Goal: Task Accomplishment & Management: Use online tool/utility

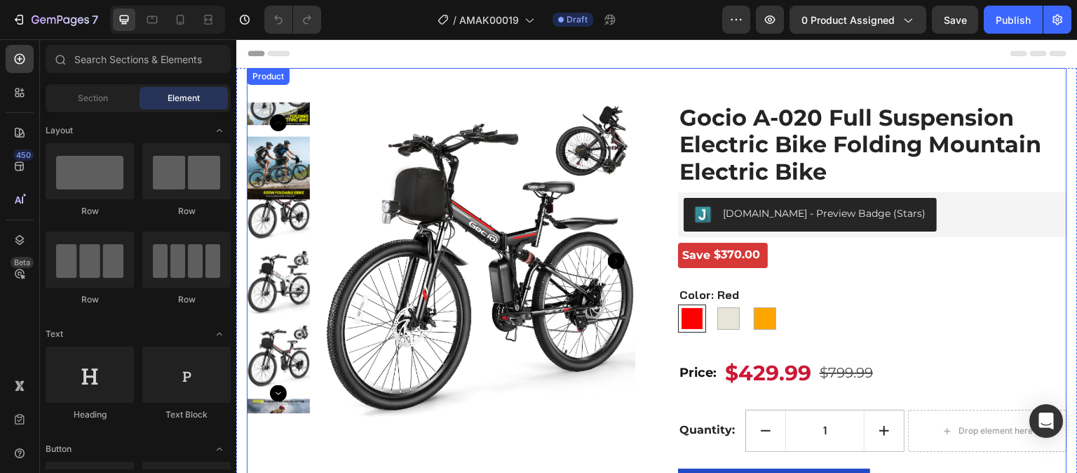
click at [383, 88] on div "Product Images Gocio A-020 Full Suspension Electric Bike Folding Mountain Elect…" at bounding box center [657, 297] width 820 height 458
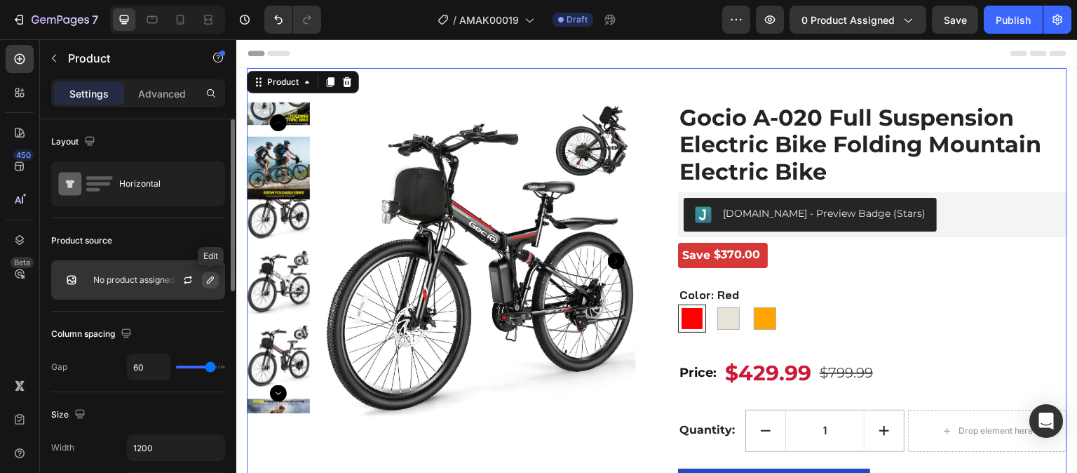
click at [208, 279] on icon "button" at bounding box center [210, 279] width 11 height 11
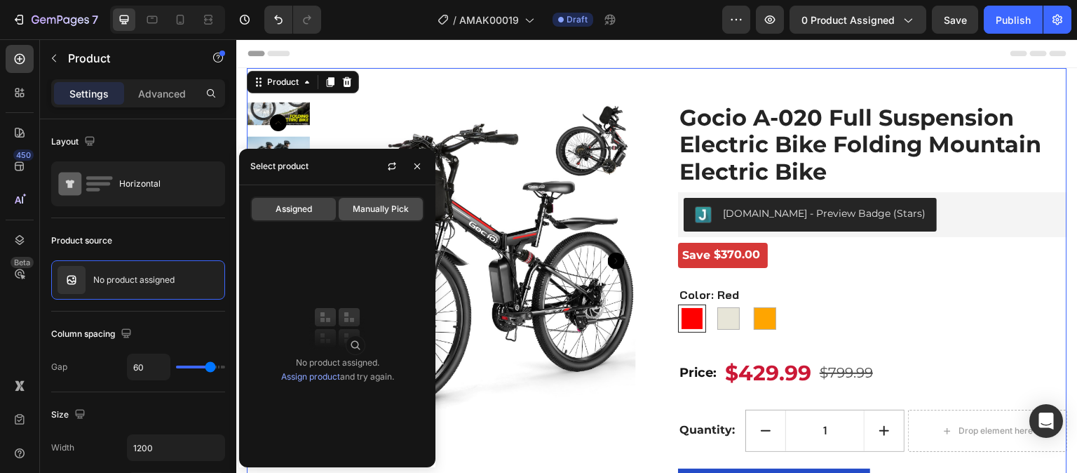
click at [392, 203] on span "Manually Pick" at bounding box center [381, 209] width 56 height 13
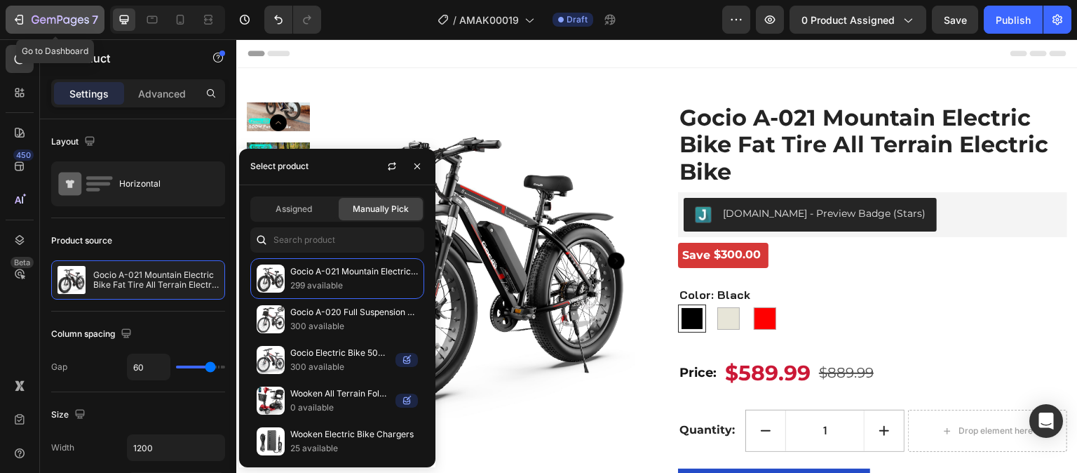
click at [22, 24] on icon "button" at bounding box center [19, 20] width 14 height 14
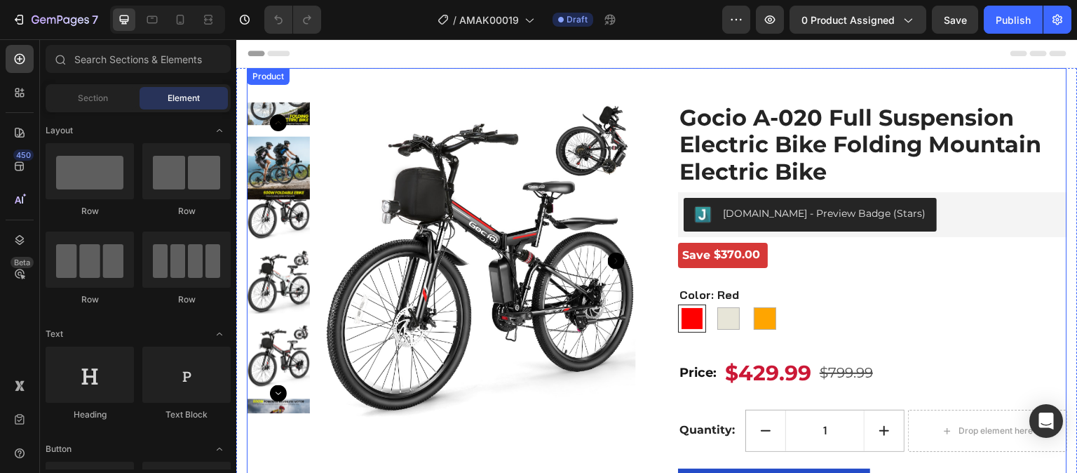
click at [593, 88] on div "Product Images Gocio A-020 Full Suspension Electric Bike Folding Mountain Elect…" at bounding box center [657, 297] width 820 height 458
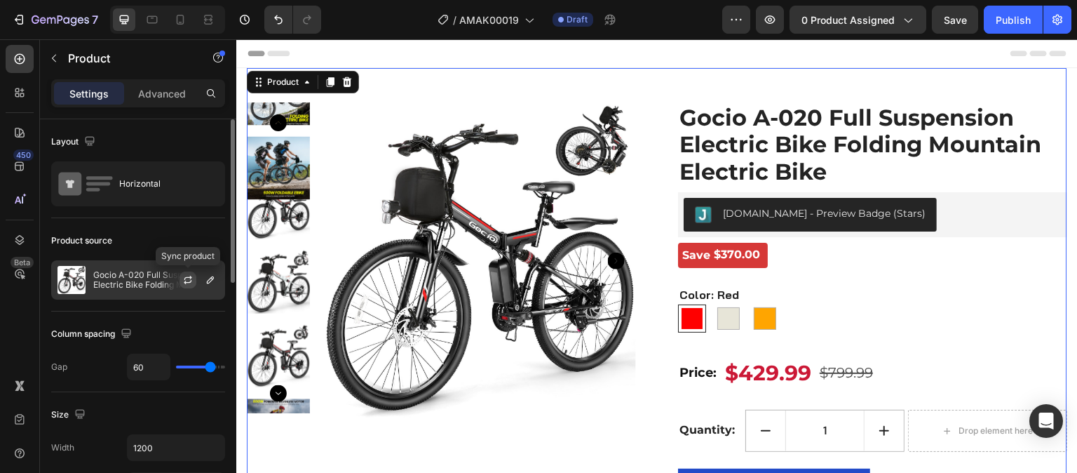
click at [182, 281] on icon "button" at bounding box center [187, 279] width 11 height 11
click at [209, 283] on icon "button" at bounding box center [210, 279] width 11 height 11
click at [197, 242] on div "Product source" at bounding box center [138, 240] width 174 height 22
click at [213, 285] on button "button" at bounding box center [210, 279] width 17 height 17
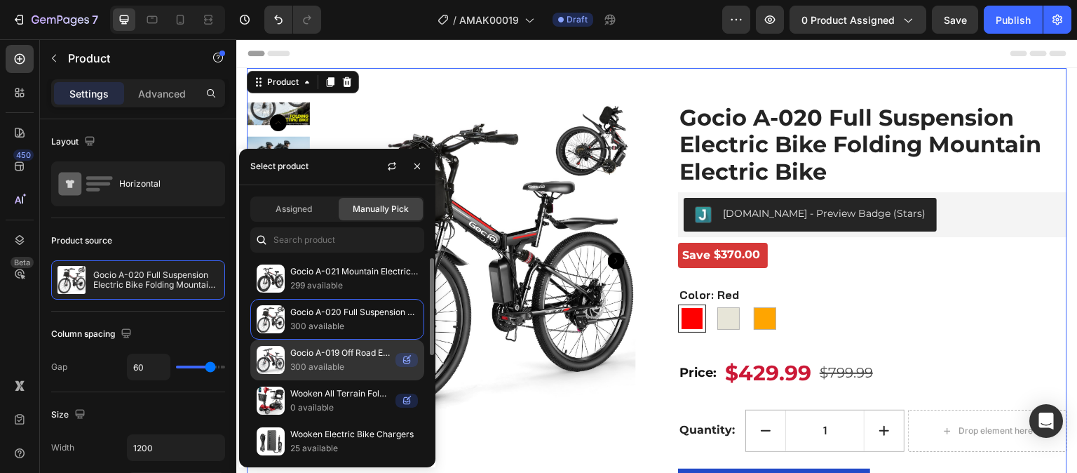
click at [344, 365] on p "300 available" at bounding box center [340, 367] width 100 height 14
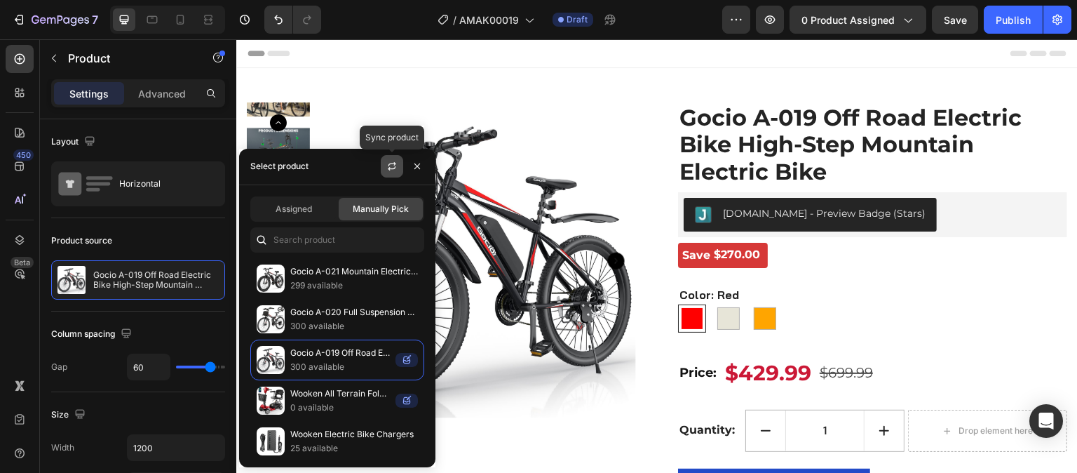
click at [387, 172] on button "button" at bounding box center [392, 166] width 22 height 22
click at [325, 209] on div "Assigned" at bounding box center [294, 209] width 84 height 22
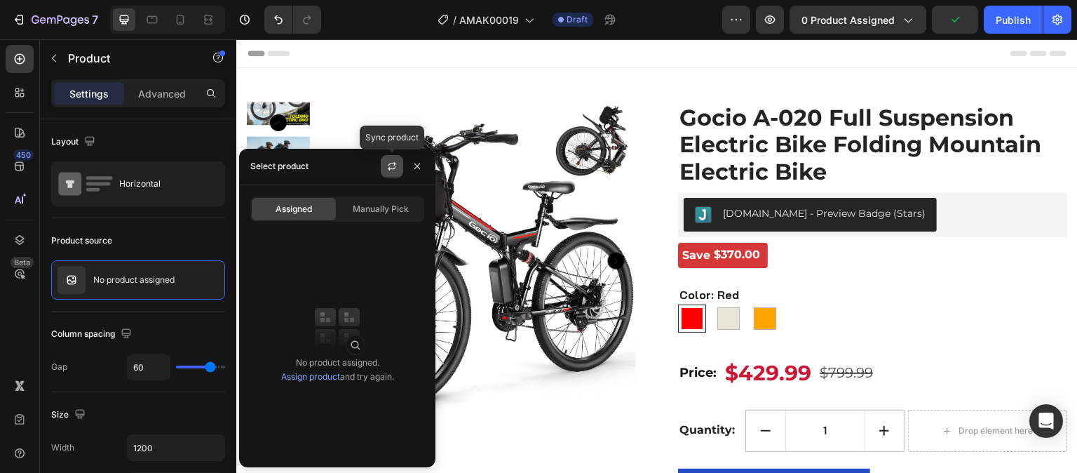
click at [396, 167] on icon "button" at bounding box center [391, 166] width 11 height 11
click at [373, 208] on span "Manually Pick" at bounding box center [381, 209] width 56 height 13
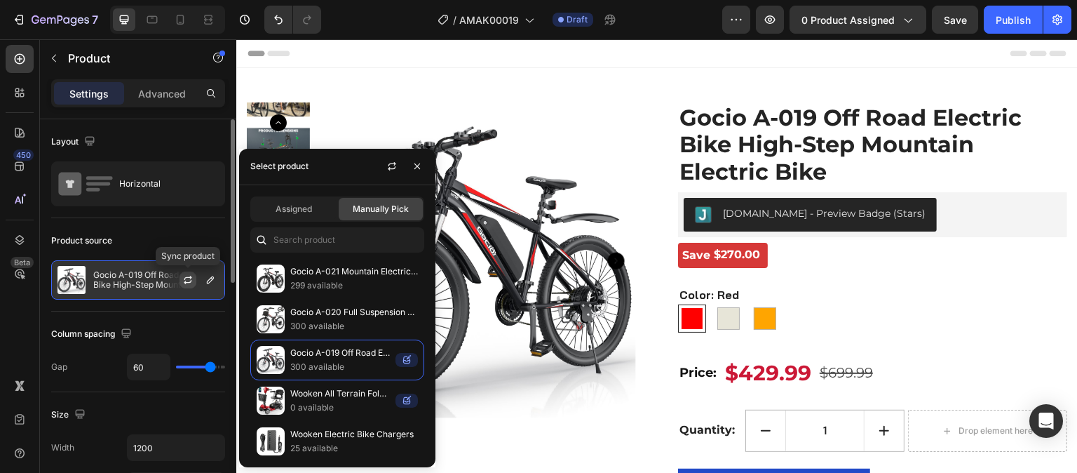
click at [191, 283] on icon "button" at bounding box center [187, 279] width 11 height 11
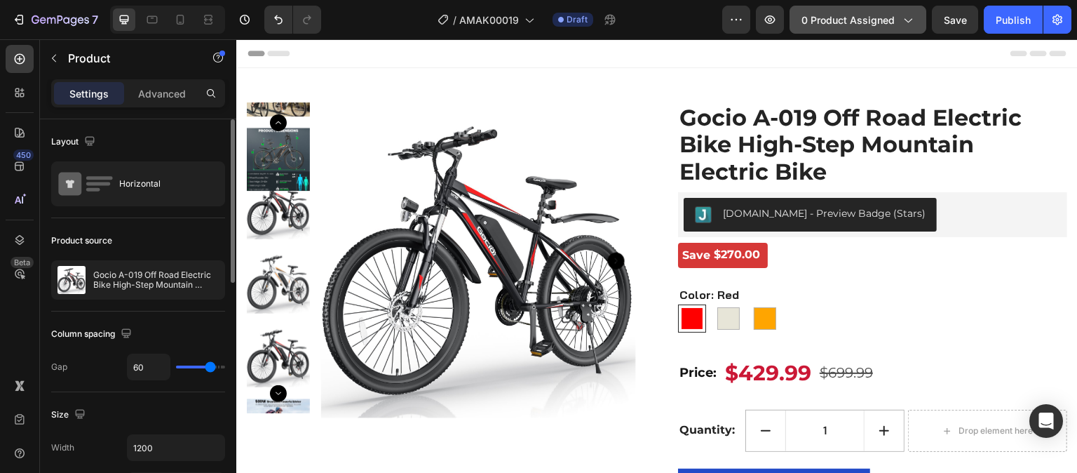
click at [847, 26] on span "0 product assigned" at bounding box center [848, 20] width 93 height 15
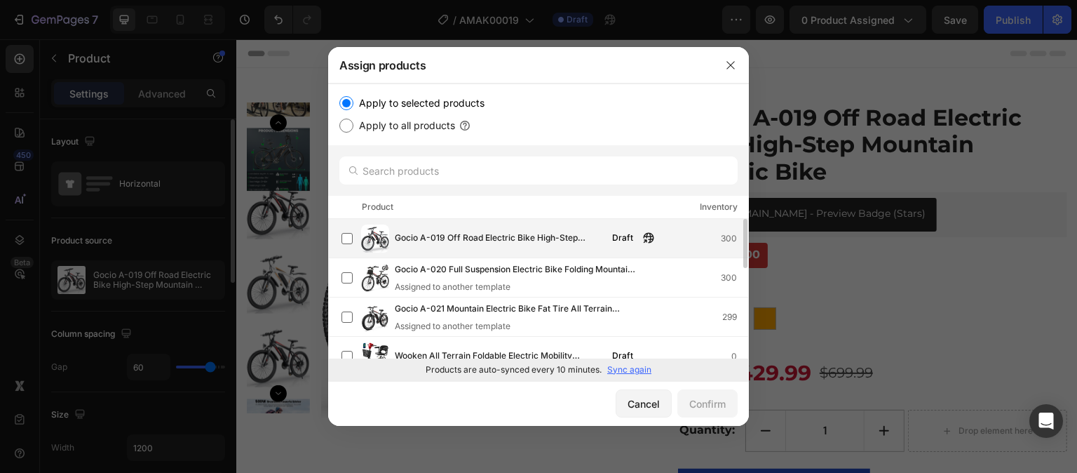
click at [586, 251] on div "Gocio A-019 Off Road Electric Bike High-Step Mountain Electric Bike Draft 300" at bounding box center [545, 238] width 407 height 28
click at [696, 401] on div "Confirm" at bounding box center [707, 403] width 36 height 15
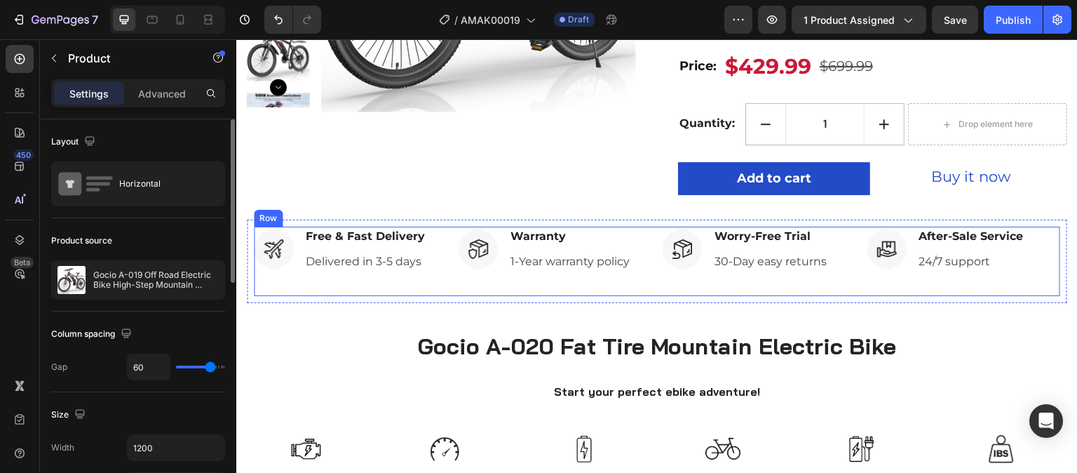
scroll to position [491, 0]
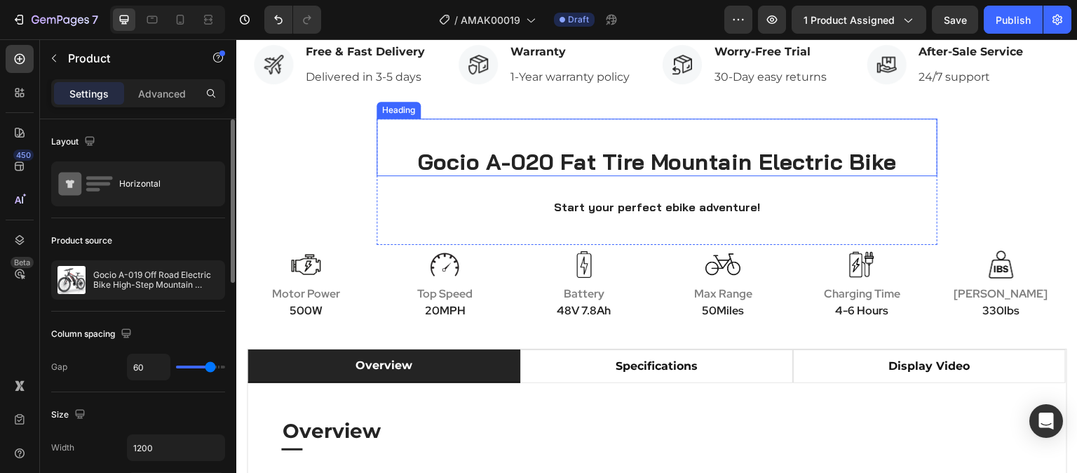
click at [520, 163] on h2 "Gocio A-020 Fat Tire Mountain Electric Bike" at bounding box center [657, 161] width 561 height 29
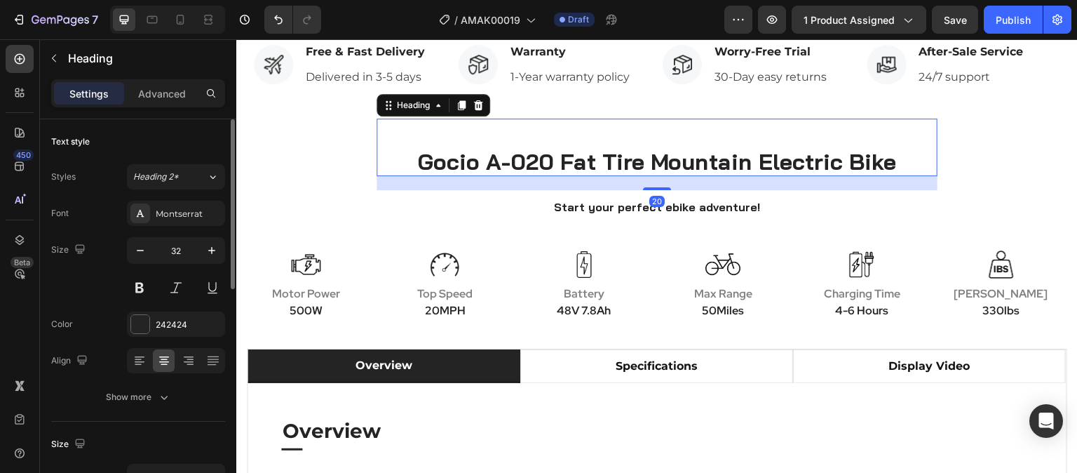
click at [520, 163] on h2 "Gocio A-020 Fat Tire Mountain Electric Bike" at bounding box center [657, 161] width 561 height 29
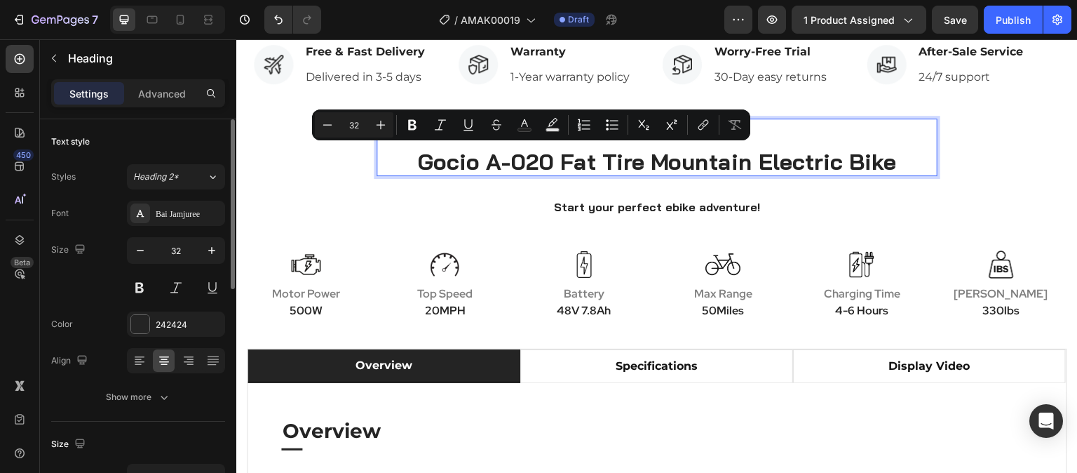
click at [543, 166] on p "Gocio A-020 Fat Tire Mountain Electric Bike" at bounding box center [657, 161] width 558 height 27
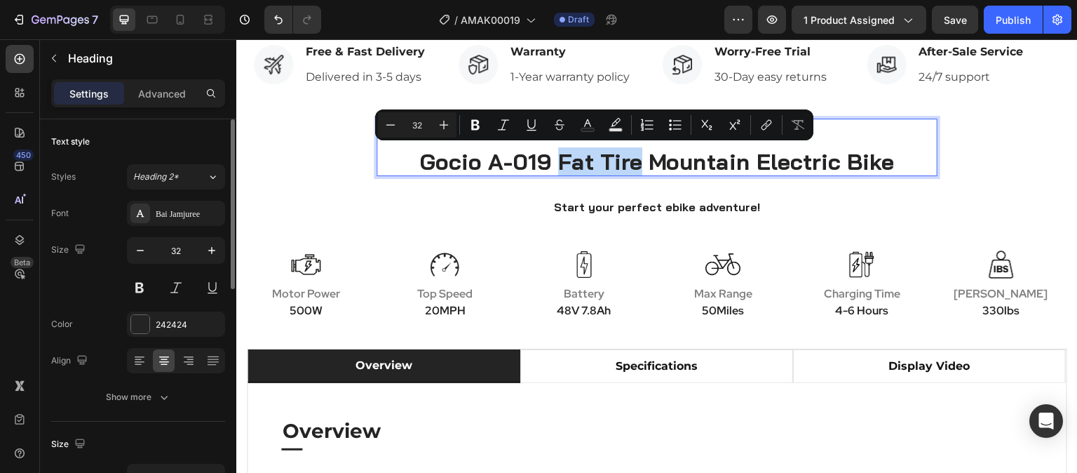
drag, startPoint x: 635, startPoint y: 165, endPoint x: 555, endPoint y: 165, distance: 79.2
click at [555, 165] on p "Gocio A-019 Fat Tire Mountain Electric Bike" at bounding box center [657, 161] width 558 height 27
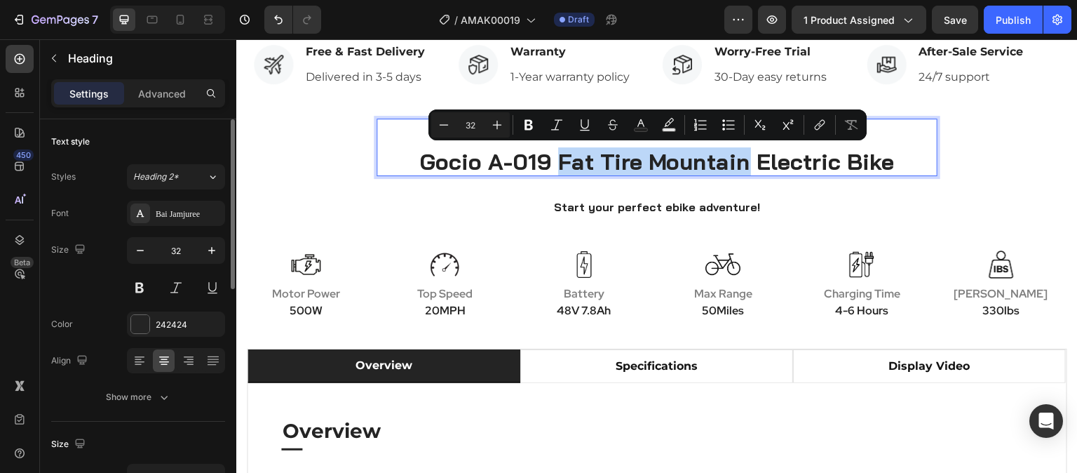
drag, startPoint x: 740, startPoint y: 164, endPoint x: 558, endPoint y: 166, distance: 181.6
click at [558, 166] on p "Gocio A-019 Fat Tire Mountain Electric Bike" at bounding box center [657, 161] width 558 height 27
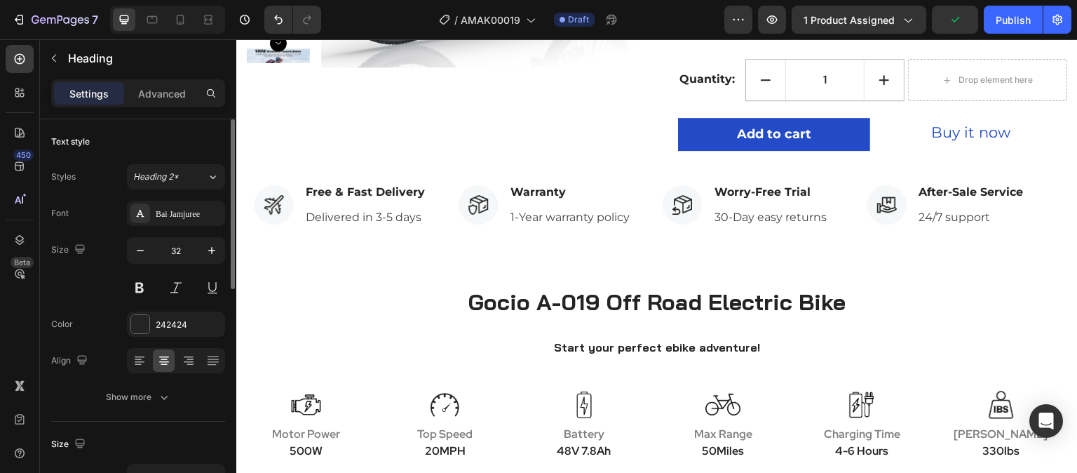
scroll to position [561, 0]
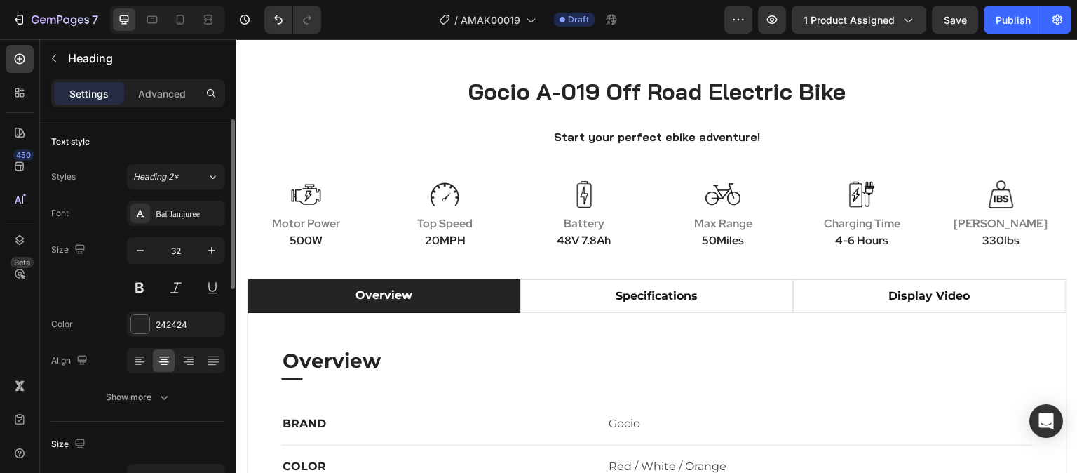
click at [698, 99] on h2 "Gocio A-019 Off Road Electric Bike" at bounding box center [657, 90] width 561 height 29
click at [698, 99] on p "Gocio A-019 Off Road Electric Bike" at bounding box center [657, 91] width 558 height 27
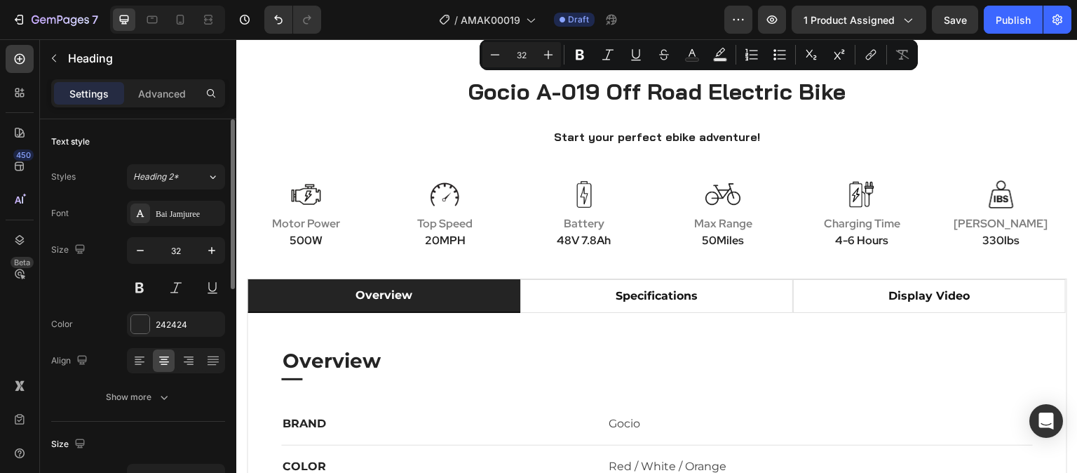
click at [602, 93] on p "Gocio A-019 Off Road Electric Bike" at bounding box center [657, 91] width 558 height 27
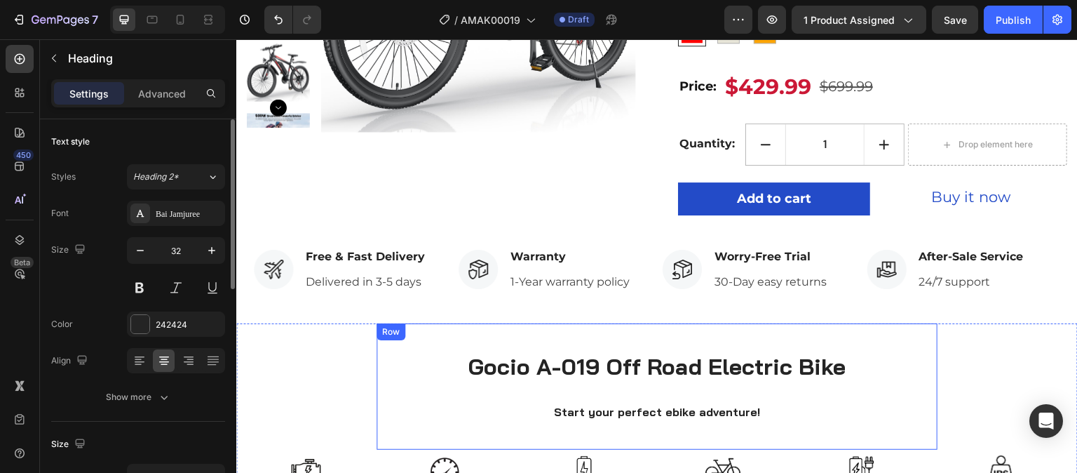
scroll to position [281, 0]
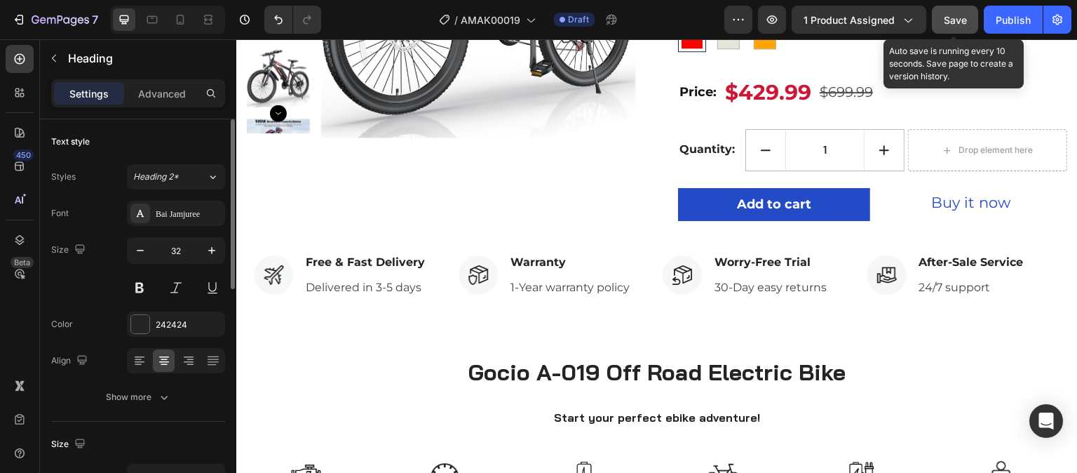
click at [954, 23] on span "Save" at bounding box center [955, 20] width 23 height 12
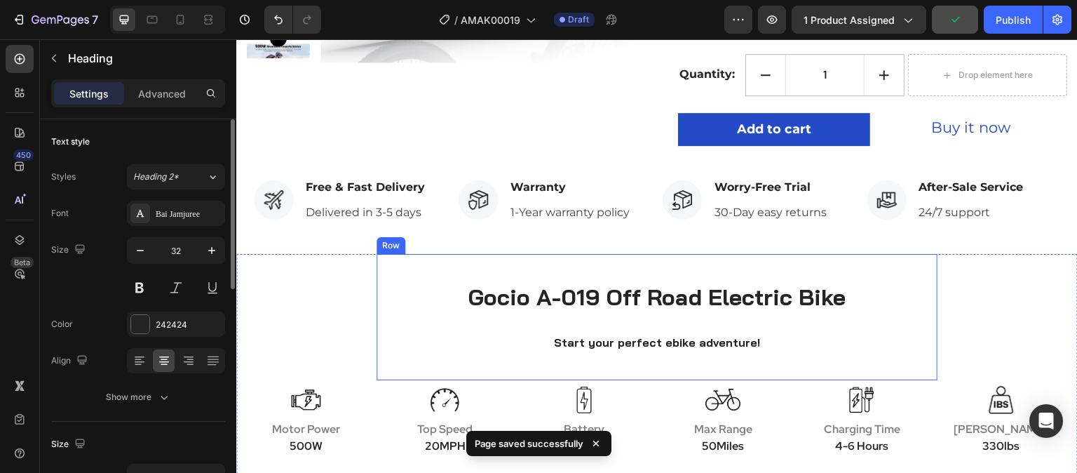
scroll to position [561, 0]
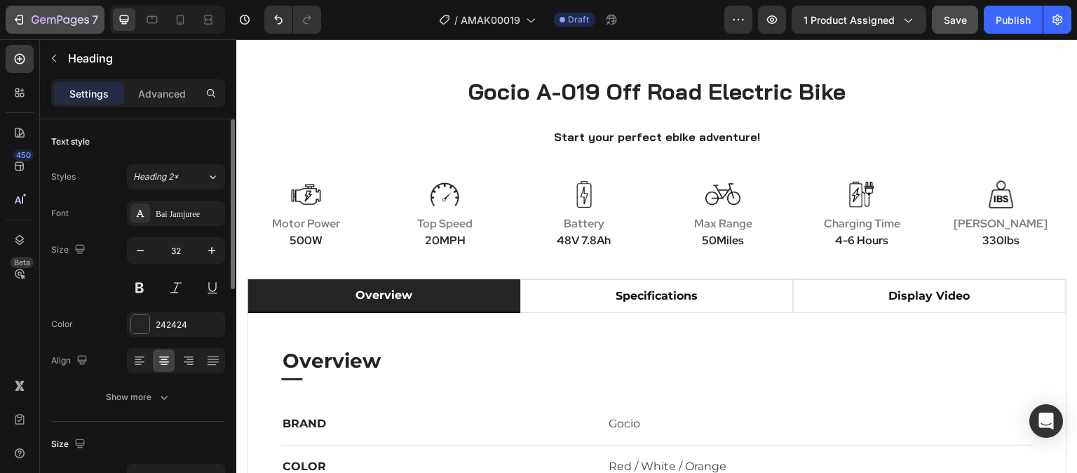
drag, startPoint x: 224, startPoint y: 6, endPoint x: 15, endPoint y: 21, distance: 209.5
click at [15, 21] on icon "button" at bounding box center [19, 20] width 14 height 14
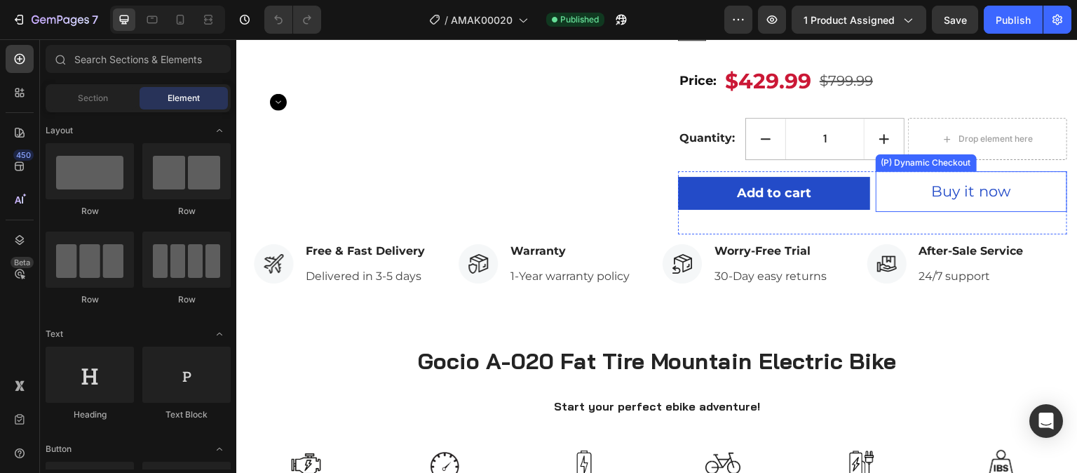
scroll to position [421, 0]
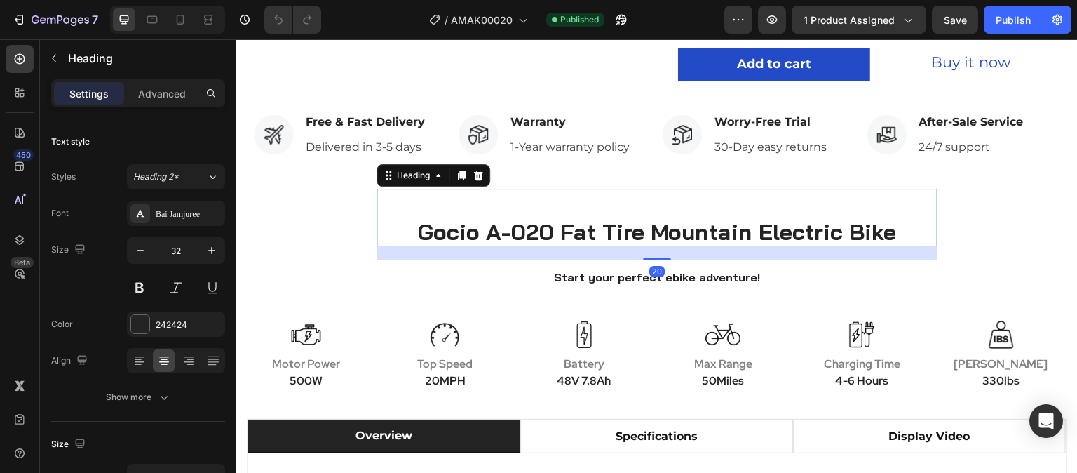
click at [598, 232] on h2 "Gocio A-020 Fat Tire Mountain Electric Bike" at bounding box center [657, 231] width 561 height 29
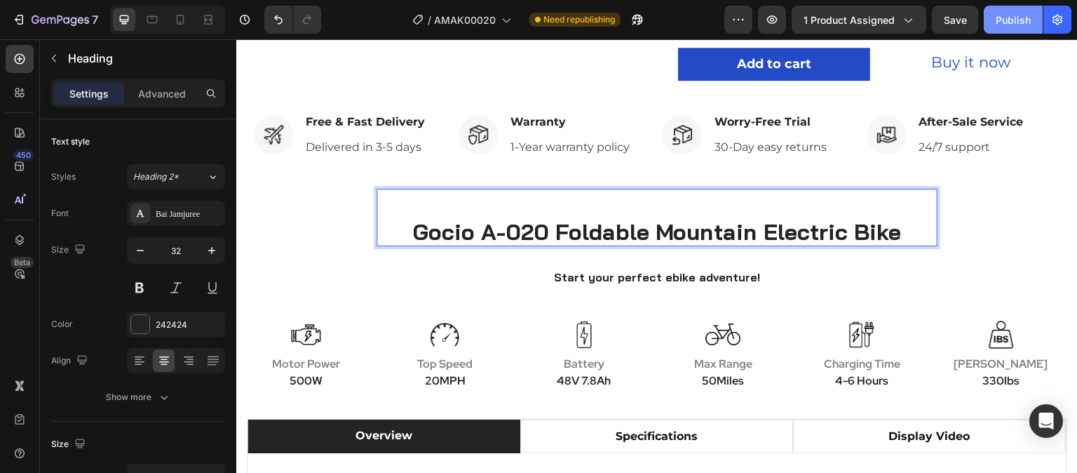
click at [1009, 22] on div "Publish" at bounding box center [1013, 20] width 35 height 15
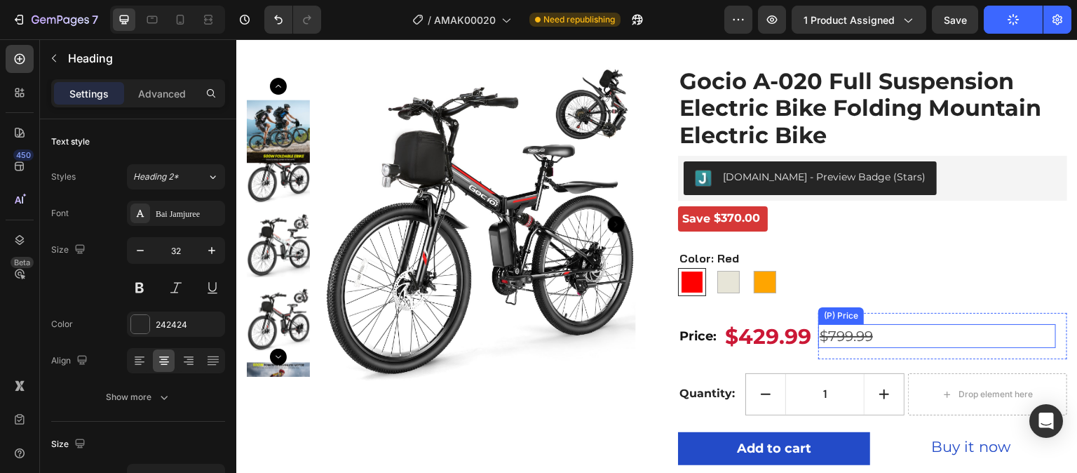
scroll to position [0, 0]
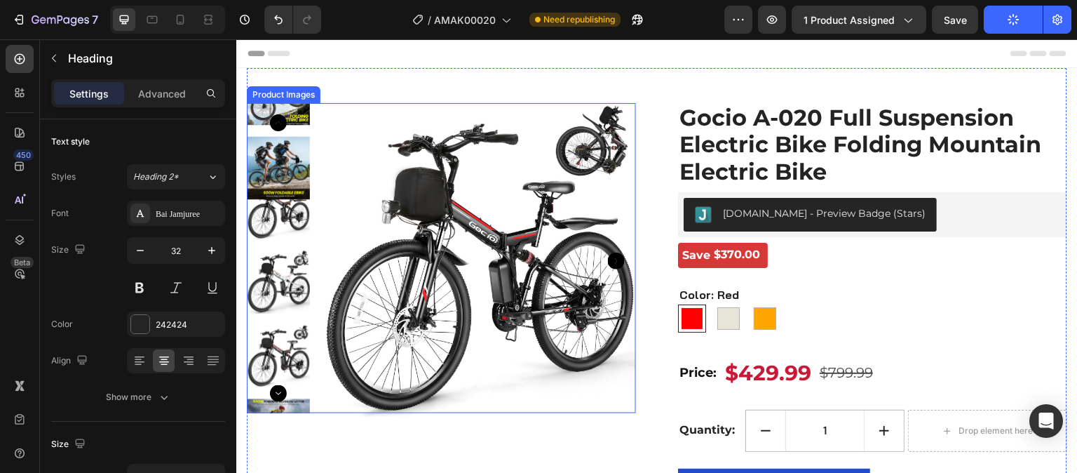
click at [278, 396] on icon "Carousel Next Arrow" at bounding box center [278, 393] width 17 height 17
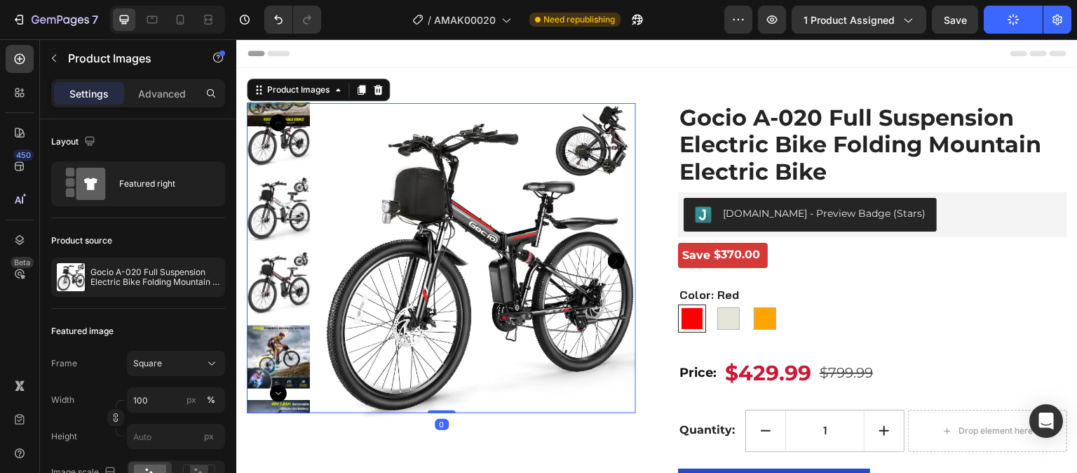
click at [278, 119] on icon "Carousel Back Arrow" at bounding box center [278, 122] width 17 height 17
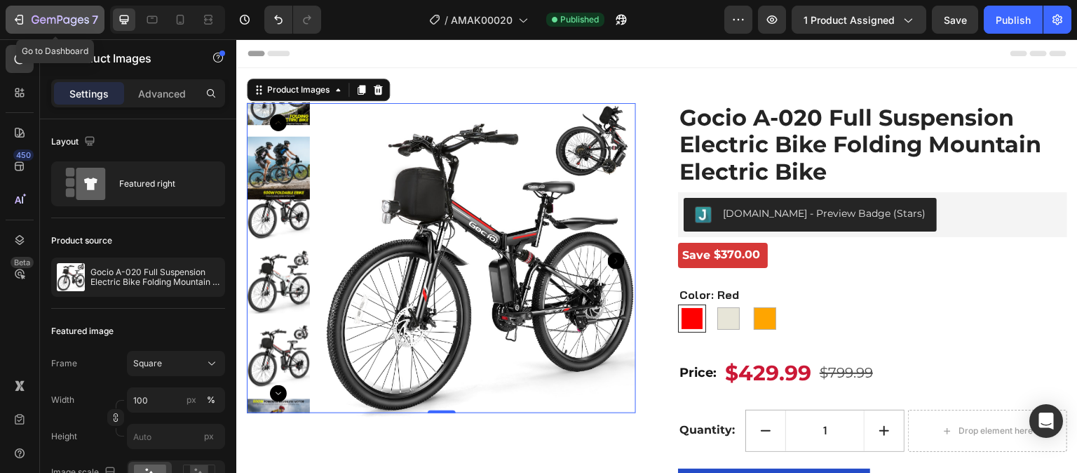
click at [47, 19] on icon "button" at bounding box center [51, 21] width 8 height 6
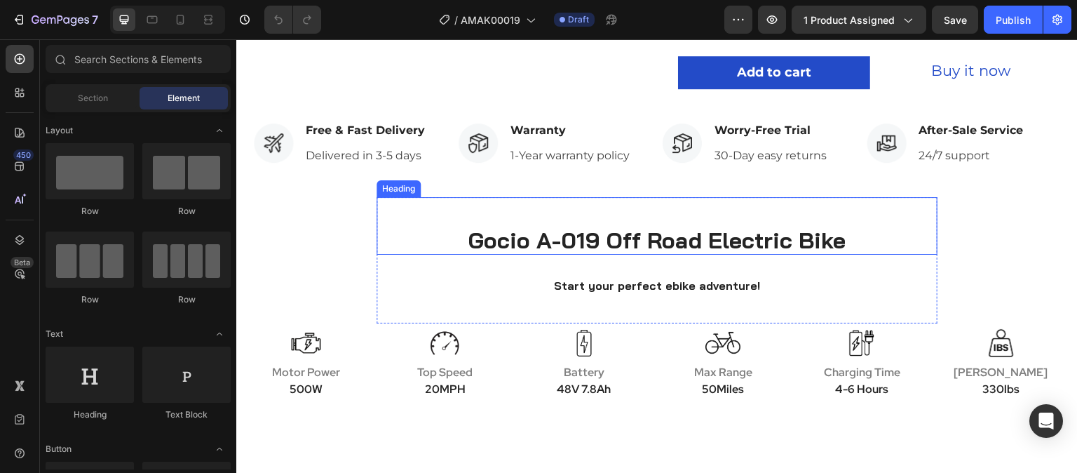
scroll to position [421, 0]
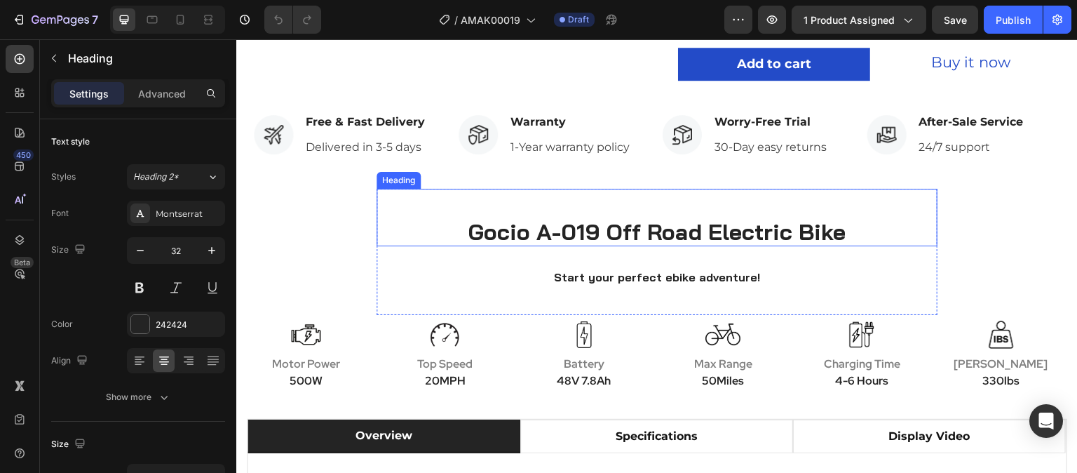
click at [700, 236] on h2 "Gocio A-019 Off Road Electric Bike" at bounding box center [657, 231] width 561 height 29
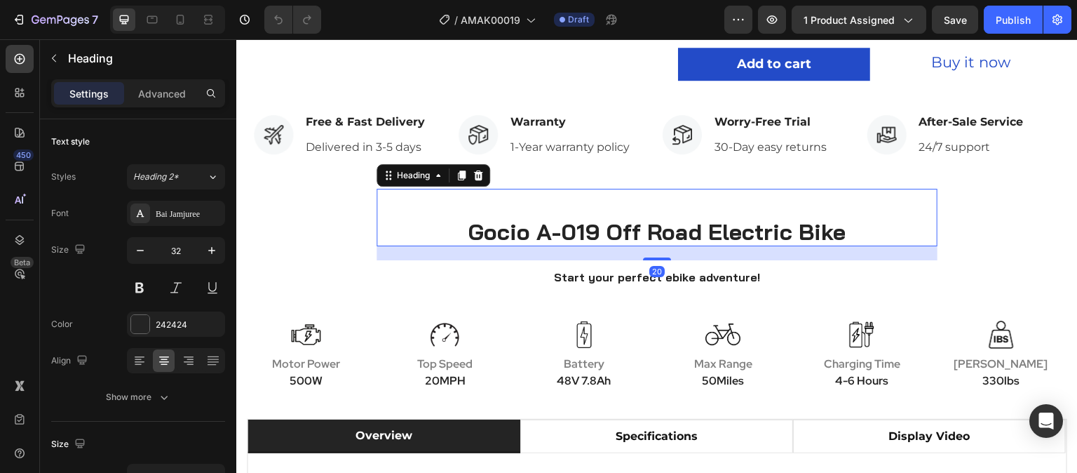
click at [597, 234] on h2 "Gocio A-019 Off Road Electric Bike" at bounding box center [657, 231] width 561 height 29
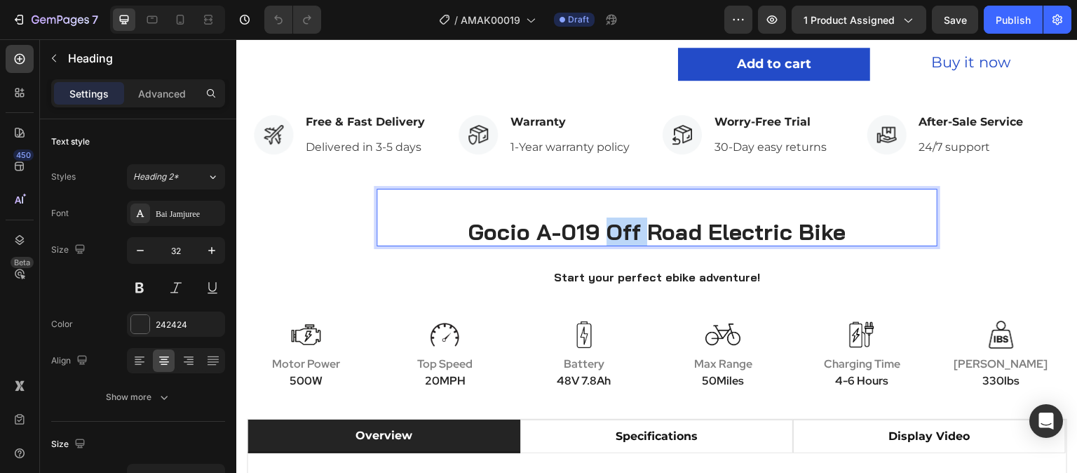
click at [597, 234] on p "Gocio A-019 Off Road Electric Bike" at bounding box center [657, 231] width 558 height 27
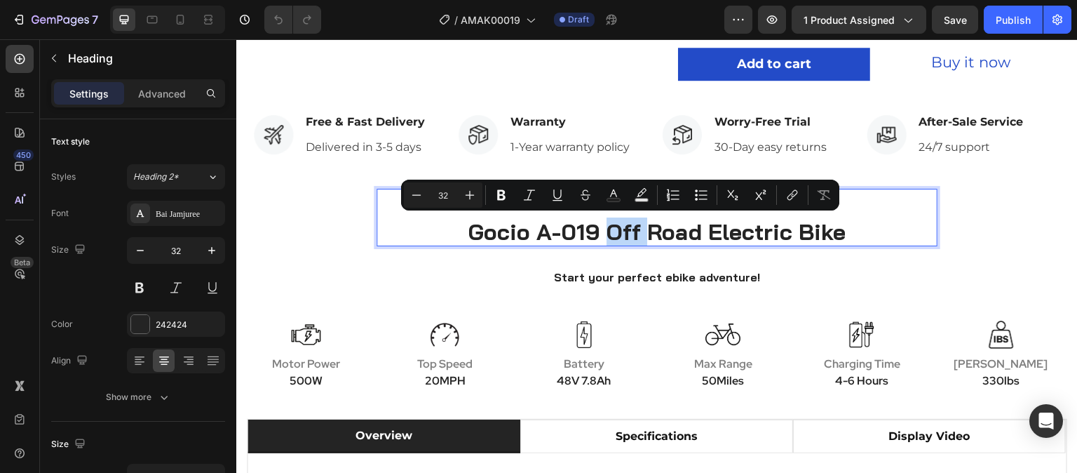
click at [600, 234] on p "Gocio A-019 Off Road Electric Bike" at bounding box center [657, 231] width 558 height 27
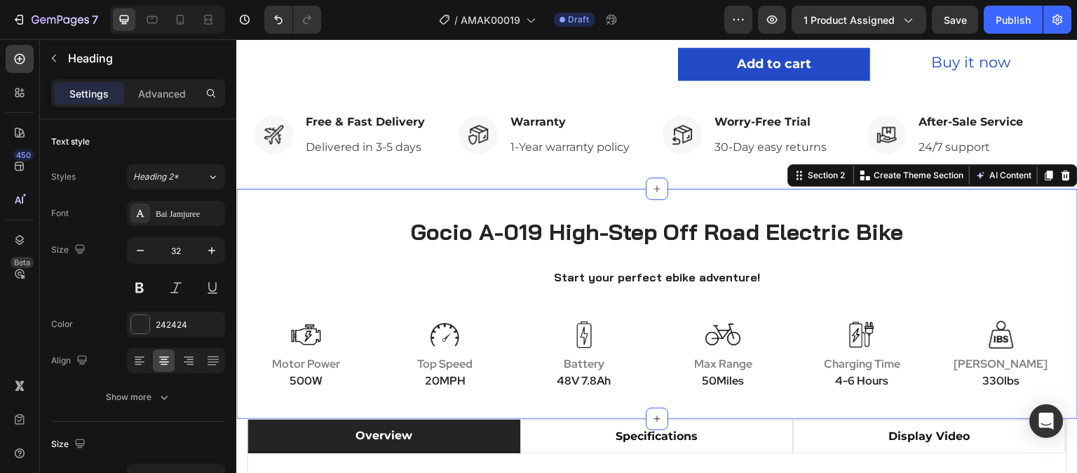
click at [342, 214] on div "Gocio A-019 High-Step Off Road Electric Bike Heading Start your perfect ebike a…" at bounding box center [657, 293] width 842 height 208
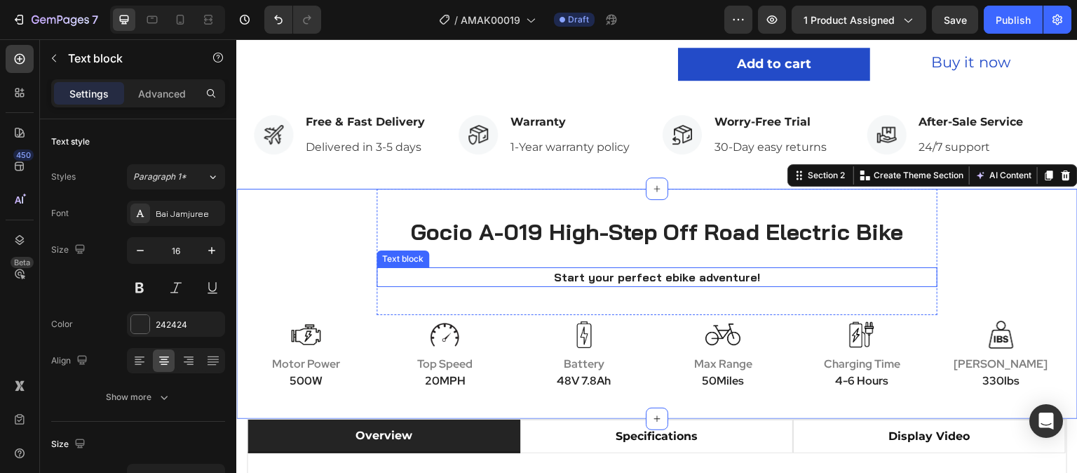
click at [701, 280] on p "Start your perfect ebike adventure!" at bounding box center [657, 277] width 536 height 17
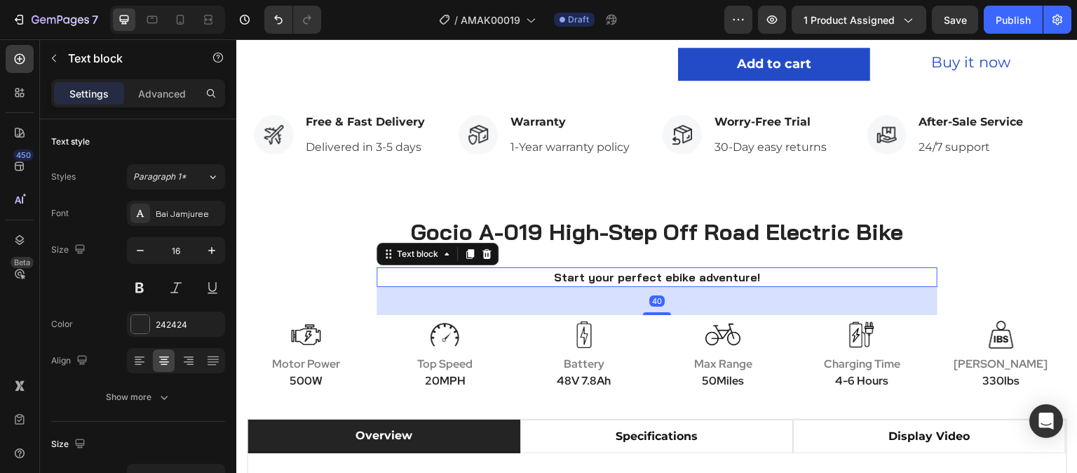
click at [701, 280] on p "Start your perfect ebike adventure!" at bounding box center [657, 277] width 536 height 17
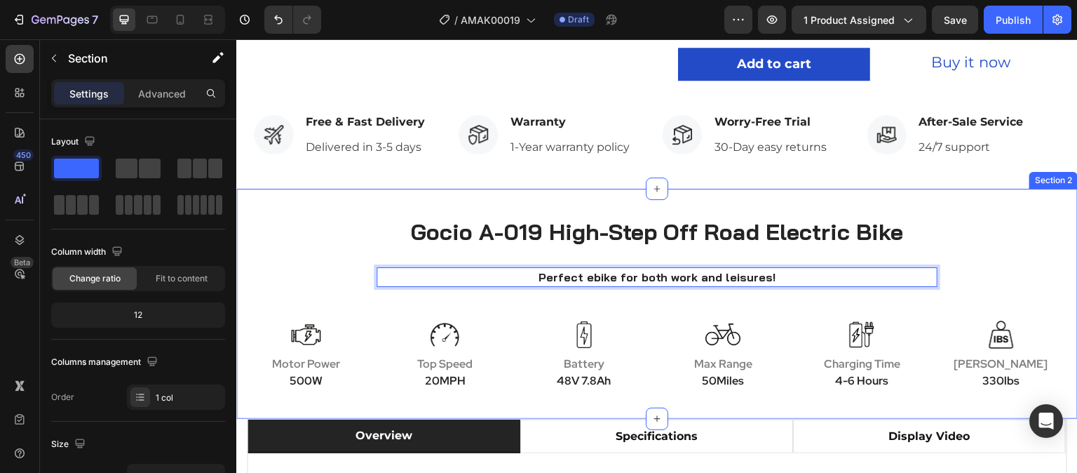
click at [941, 238] on div "Gocio A-019 High-Step Off Road Electric Bike Heading Perfect ebike for both wor…" at bounding box center [657, 293] width 842 height 208
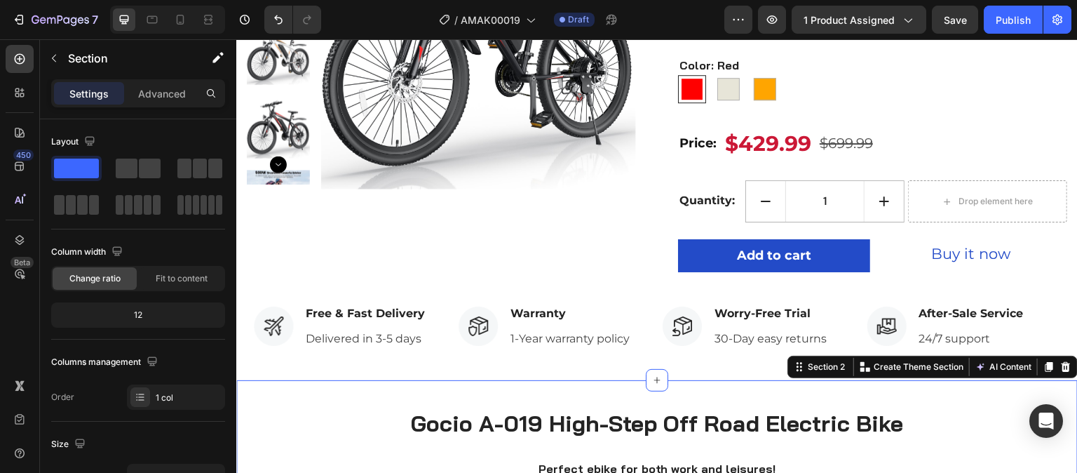
scroll to position [0, 0]
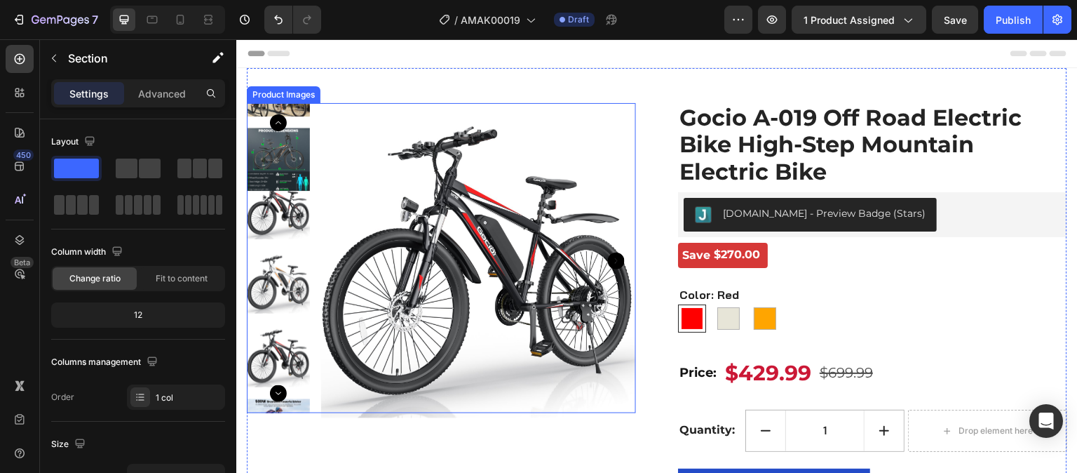
click at [284, 389] on icon "Carousel Next Arrow" at bounding box center [278, 393] width 17 height 17
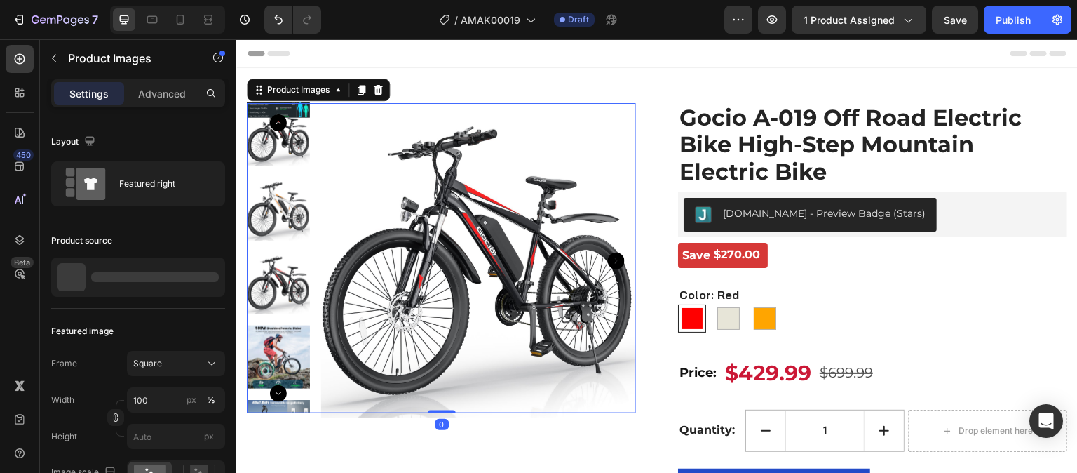
click at [281, 391] on icon "Carousel Next Arrow" at bounding box center [278, 393] width 17 height 17
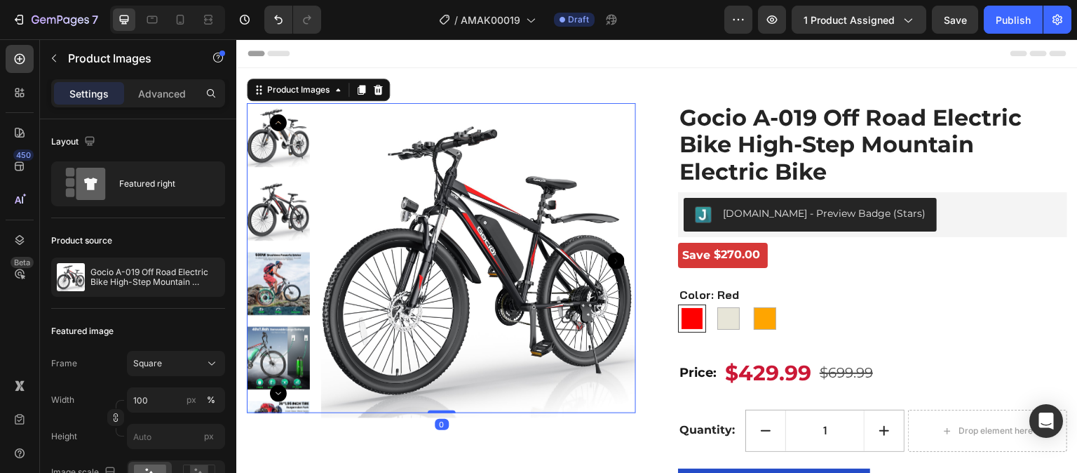
click at [280, 387] on icon "Carousel Next Arrow" at bounding box center [278, 393] width 17 height 17
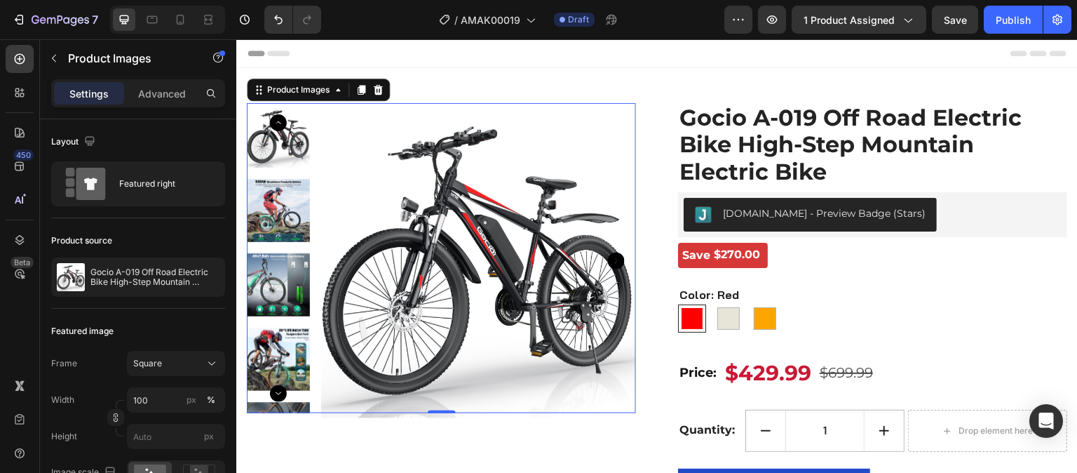
click at [283, 226] on img at bounding box center [278, 211] width 63 height 63
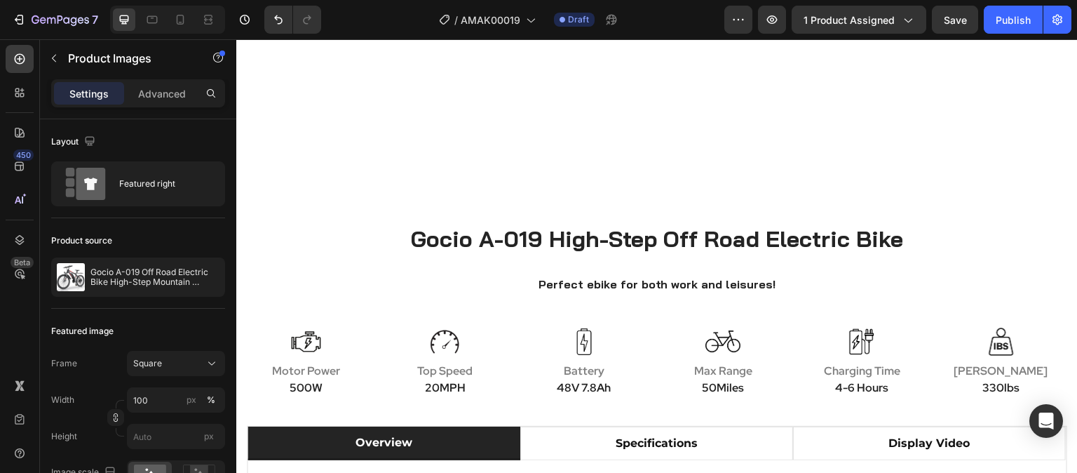
scroll to position [631, 0]
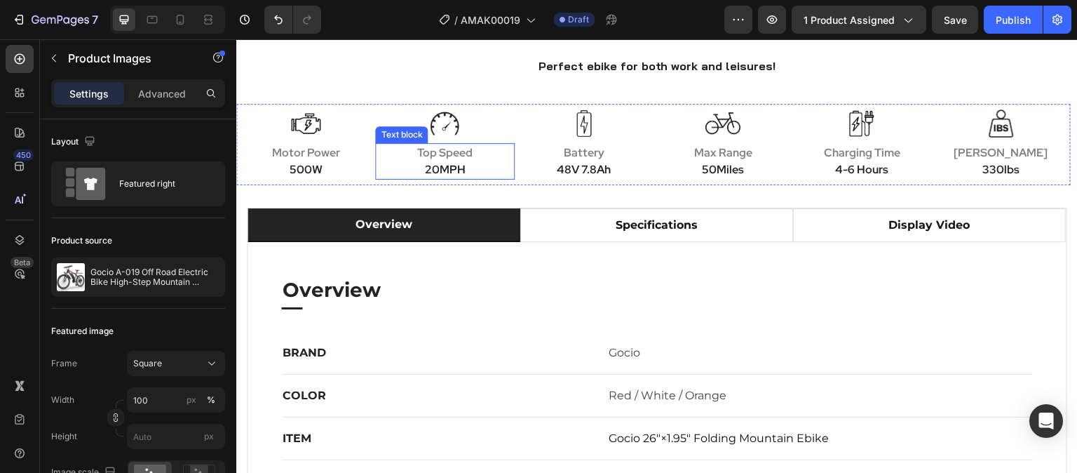
click at [435, 168] on strong "20MPH" at bounding box center [444, 169] width 41 height 15
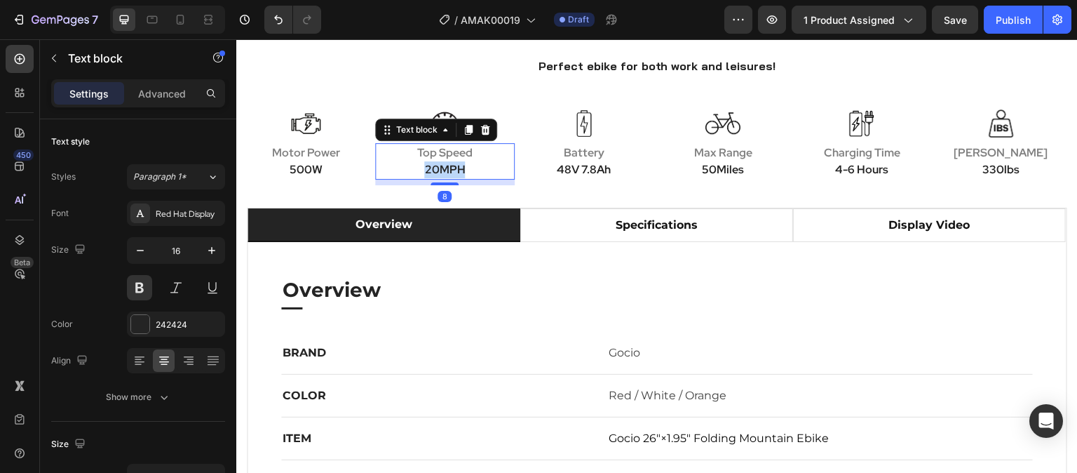
click at [435, 168] on strong "20MPH" at bounding box center [444, 169] width 41 height 15
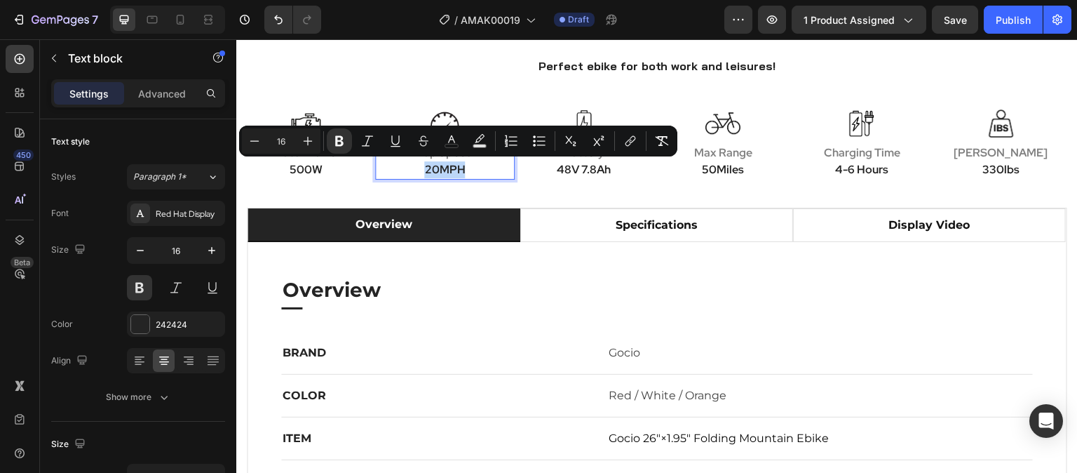
click at [433, 175] on strong "20MPH" at bounding box center [444, 169] width 41 height 15
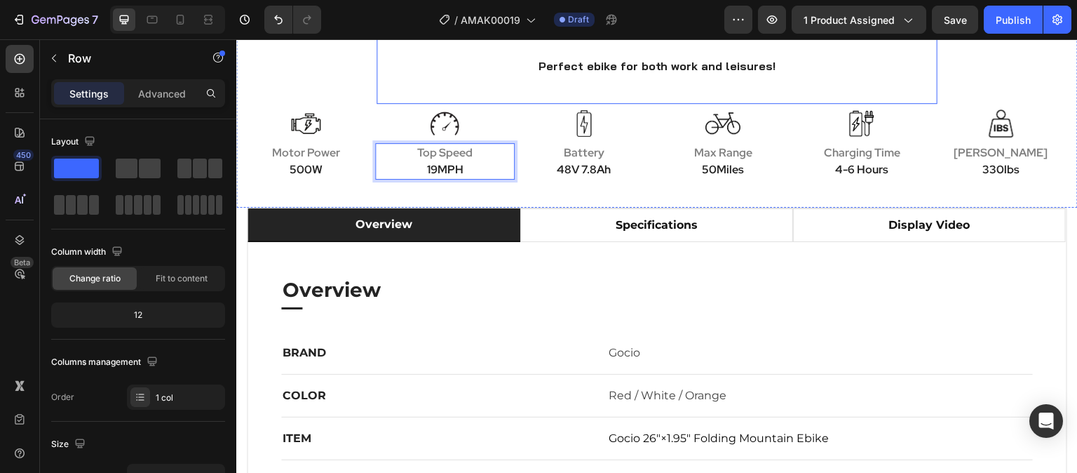
click at [506, 81] on div "Gocio A-019 High-Step Off Road Electric Bike Heading Perfect ebike for both wor…" at bounding box center [657, 41] width 561 height 126
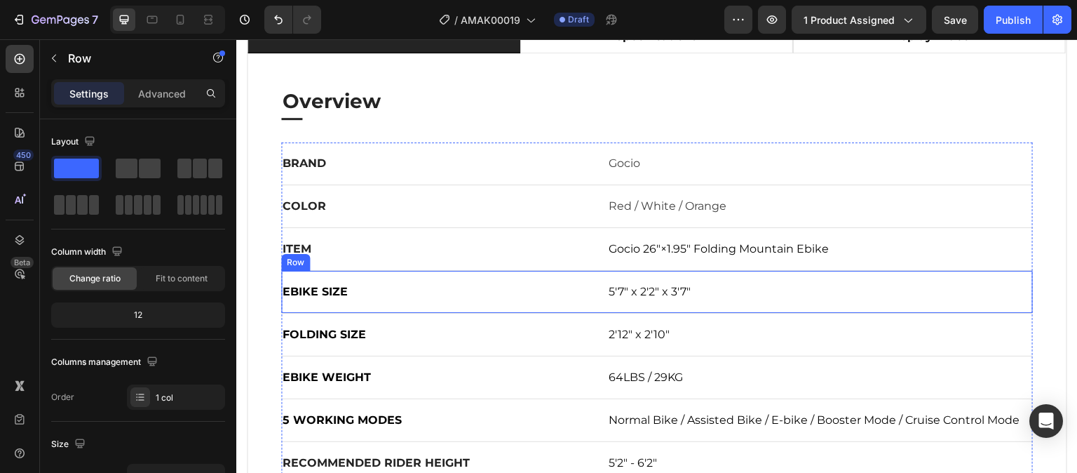
scroll to position [842, 0]
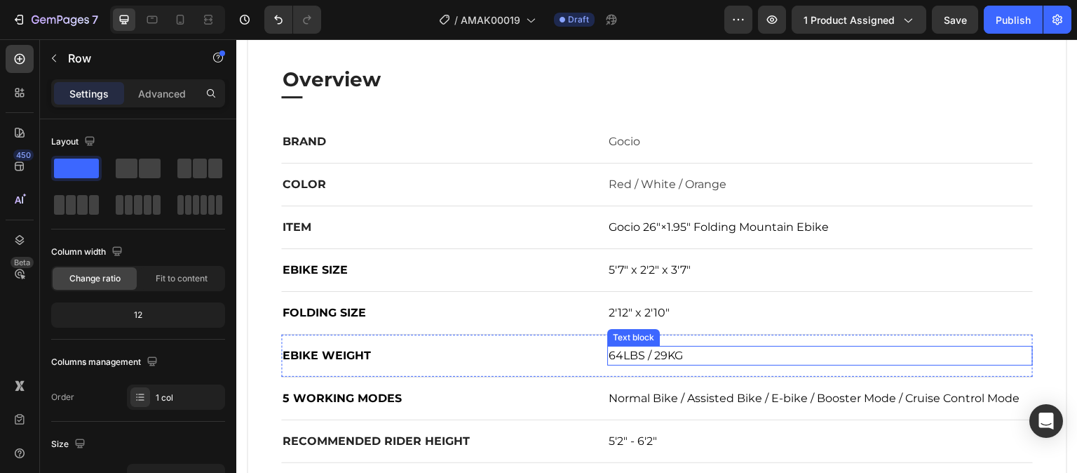
click at [619, 358] on span "64LBS / 29KG" at bounding box center [646, 355] width 74 height 13
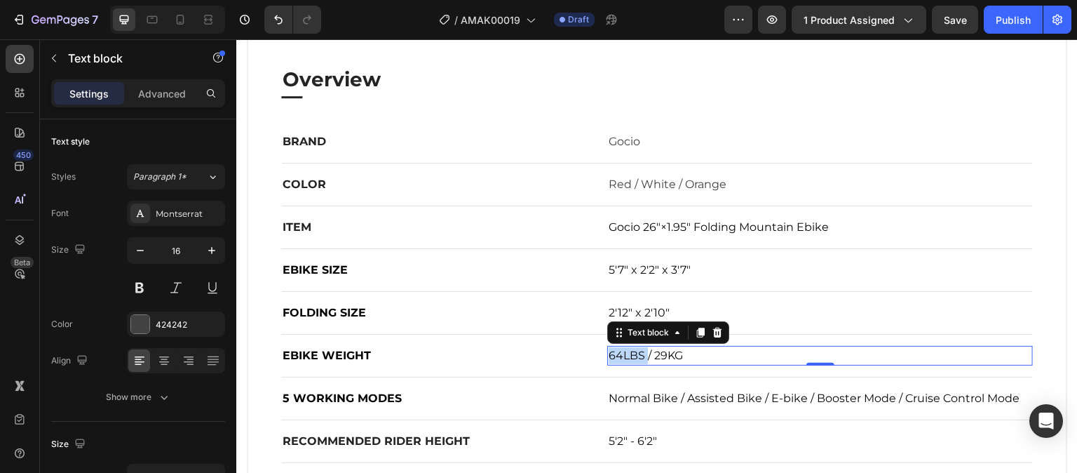
click at [619, 358] on span "64LBS / 29KG" at bounding box center [646, 355] width 74 height 13
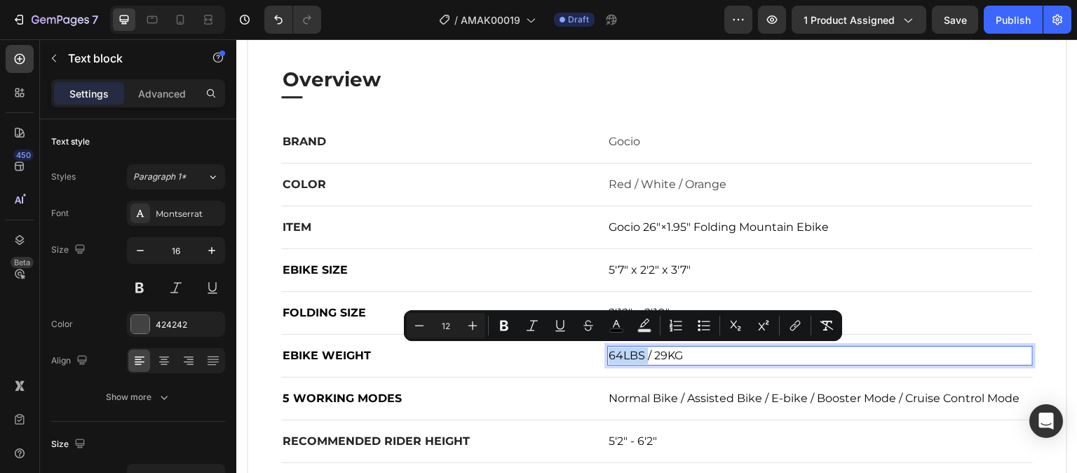
click at [614, 358] on span "64LBS / 29KG" at bounding box center [646, 355] width 74 height 13
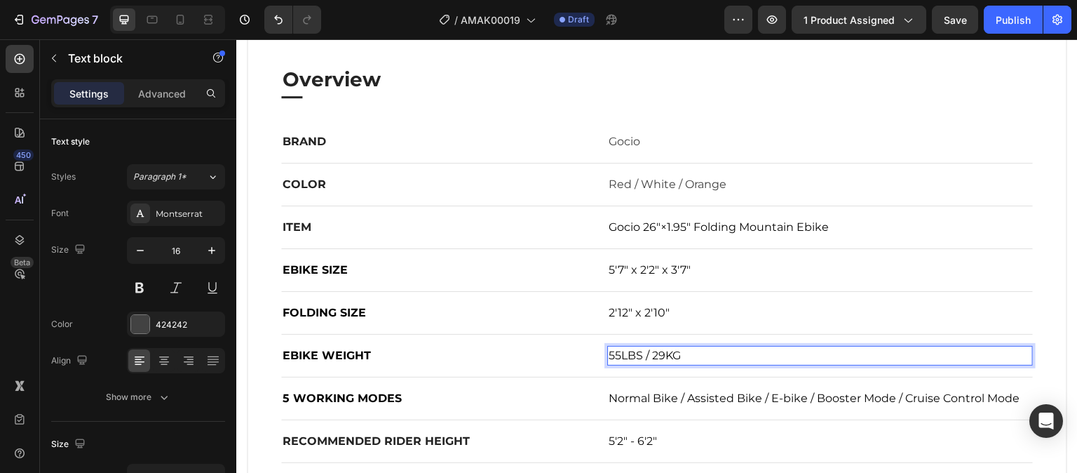
click at [660, 356] on span "55LBS / 29KG" at bounding box center [645, 355] width 72 height 13
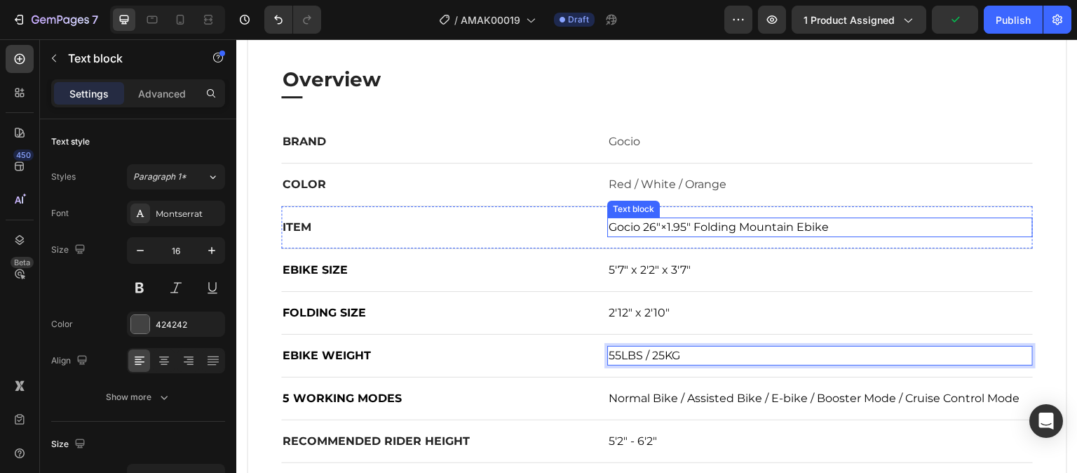
click at [734, 229] on span "Gocio 26"×1.95" Folding Mountain Ebike" at bounding box center [719, 226] width 220 height 13
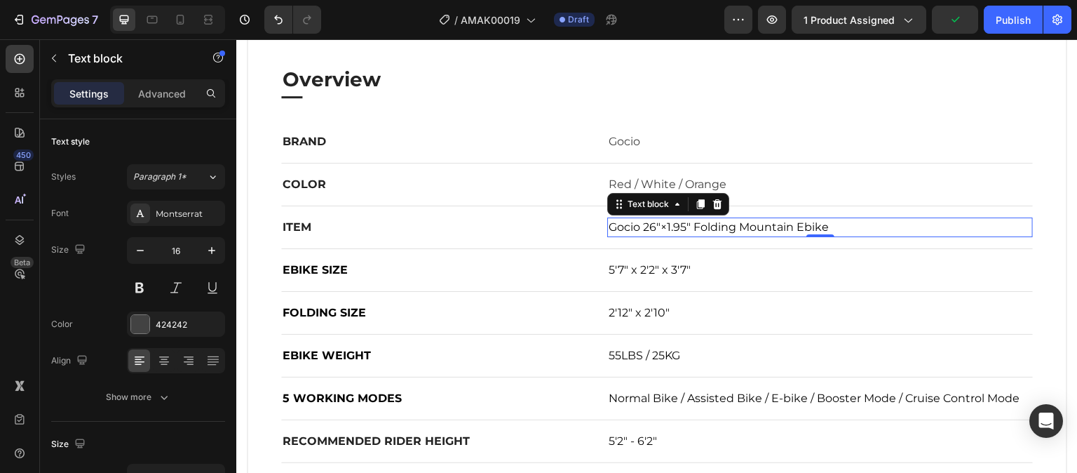
click at [734, 229] on span "Gocio 26"×1.95" Folding Mountain Ebike" at bounding box center [719, 226] width 220 height 13
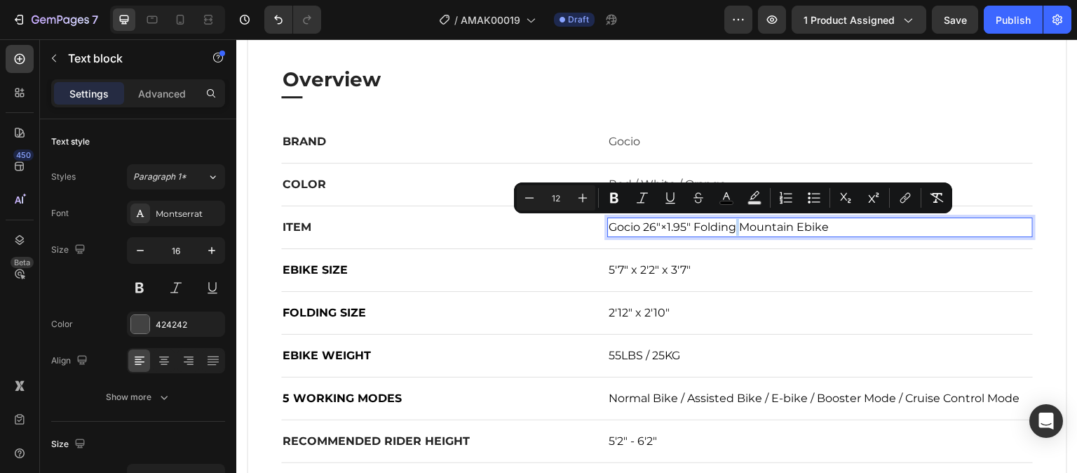
click at [729, 231] on span "Gocio 26"×1.95" Folding Mountain Ebike" at bounding box center [719, 226] width 220 height 13
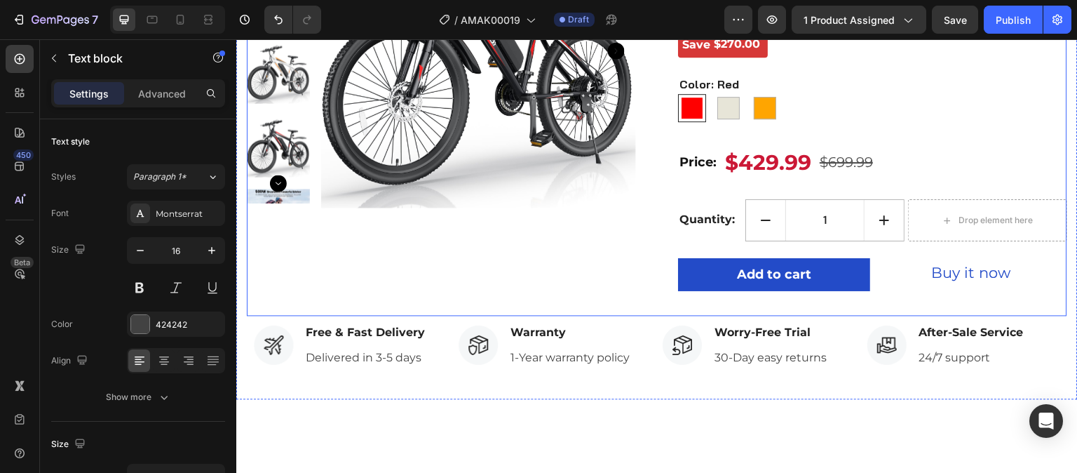
scroll to position [0, 0]
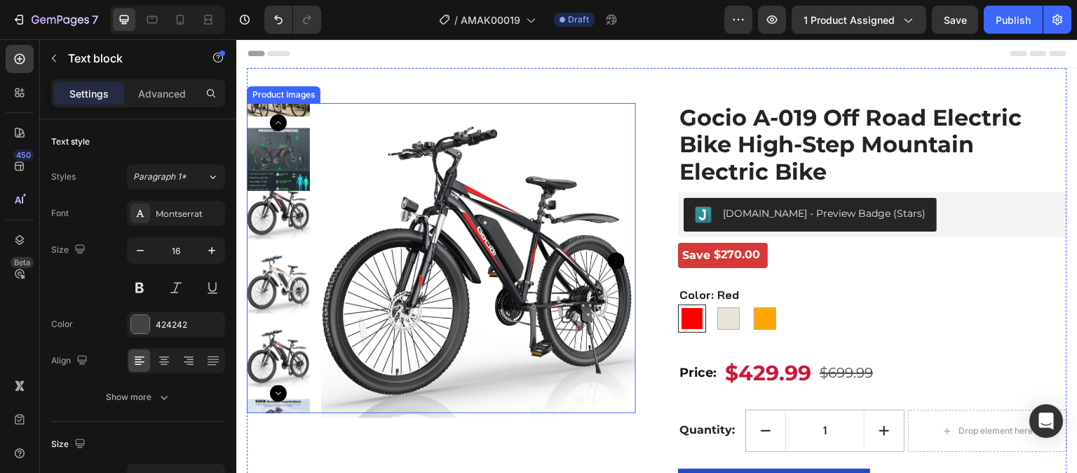
click at [283, 126] on icon "Carousel Back Arrow" at bounding box center [278, 122] width 17 height 17
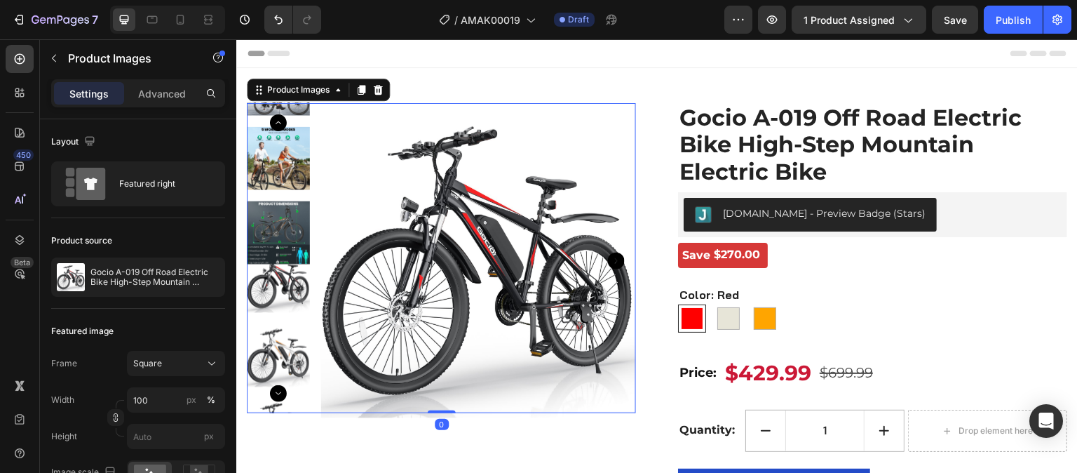
click at [283, 126] on icon "Carousel Back Arrow" at bounding box center [278, 122] width 17 height 17
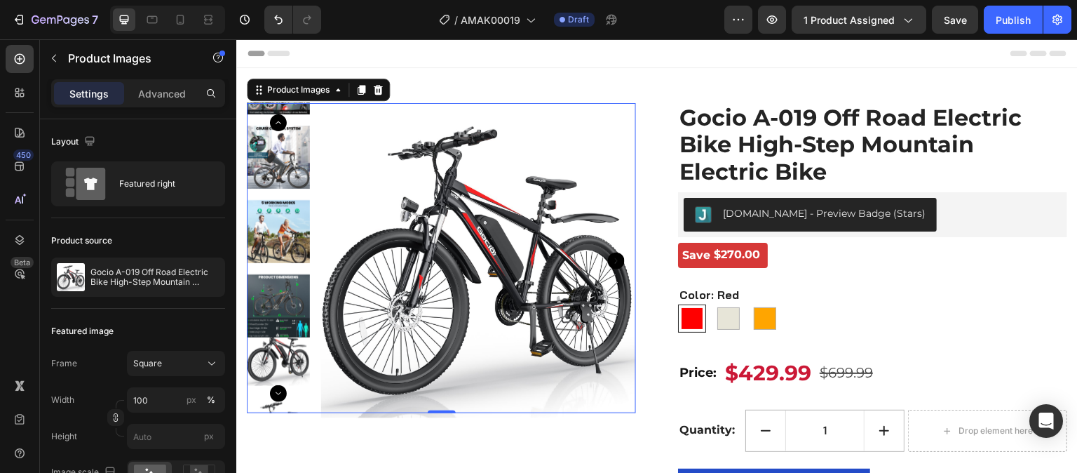
click at [285, 124] on icon "Carousel Back Arrow" at bounding box center [278, 122] width 17 height 17
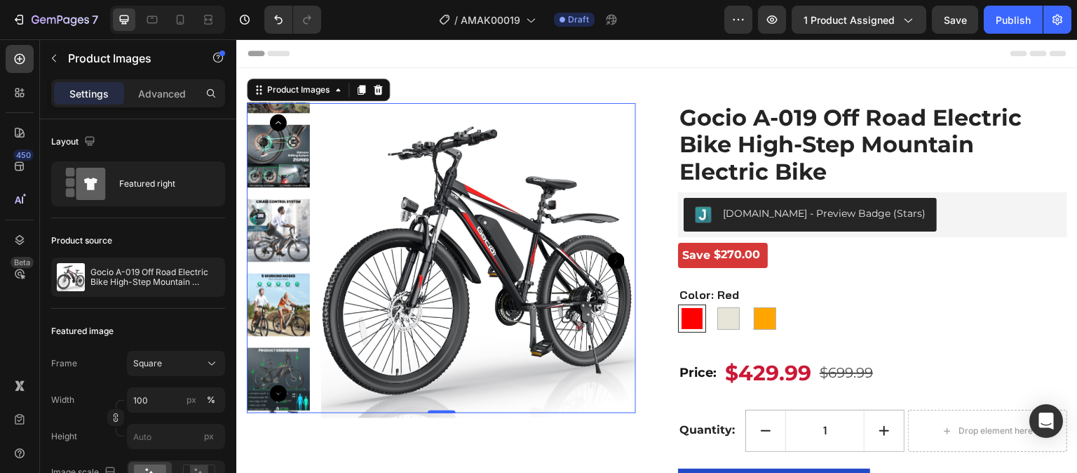
click at [285, 124] on icon "Carousel Back Arrow" at bounding box center [278, 122] width 17 height 17
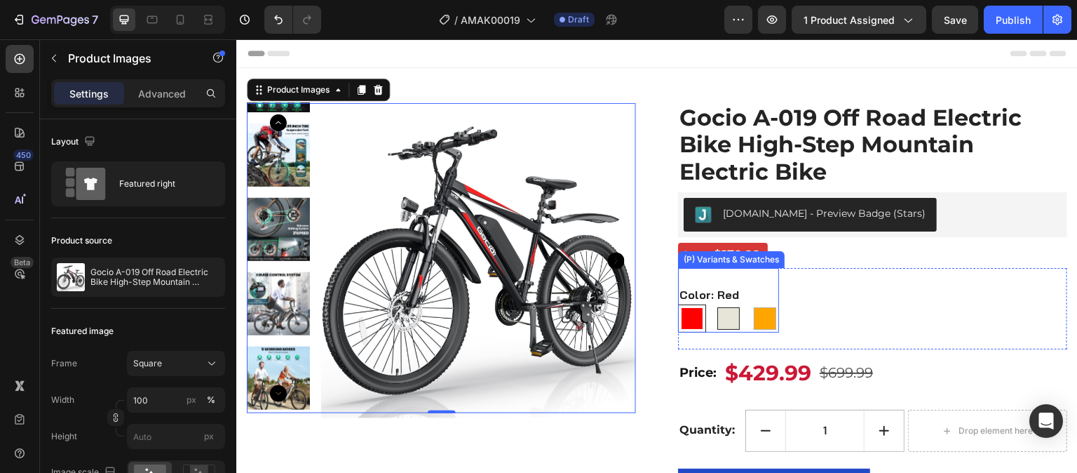
click at [729, 326] on div at bounding box center [728, 318] width 22 height 22
click at [715, 304] on input "Warm White Warm White" at bounding box center [714, 304] width 1 height 1
radio input "true"
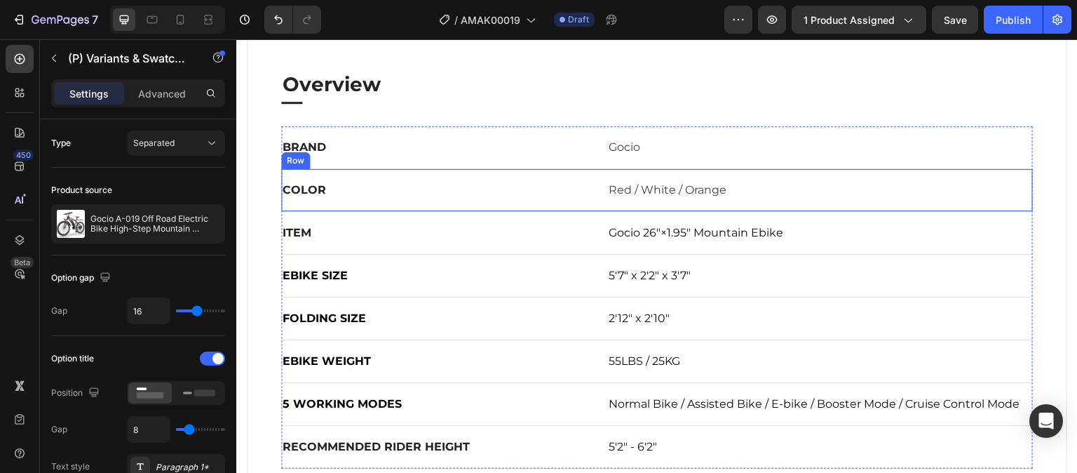
scroll to position [842, 0]
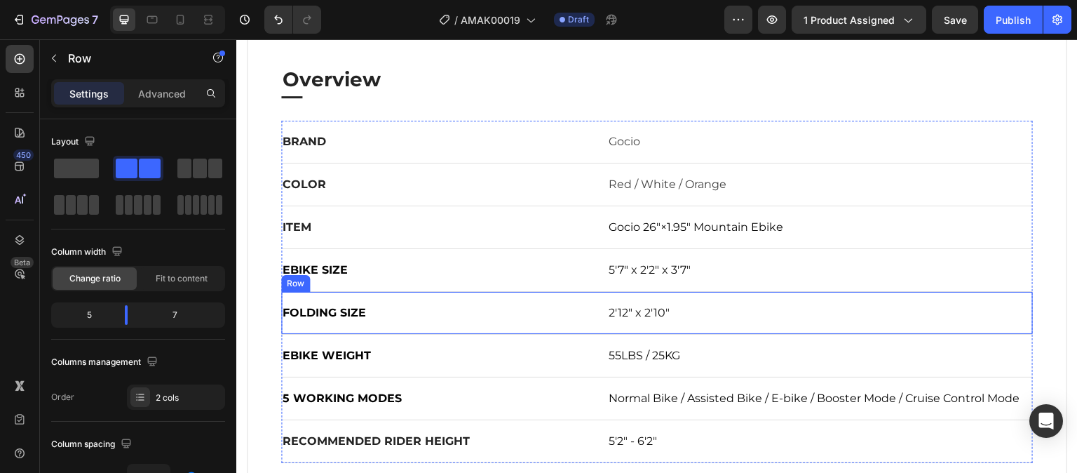
click at [434, 297] on div "FOLDING SIZE Text block 2'12" x 2'10" Text block Row" at bounding box center [657, 313] width 752 height 43
click at [363, 273] on icon at bounding box center [367, 278] width 9 height 10
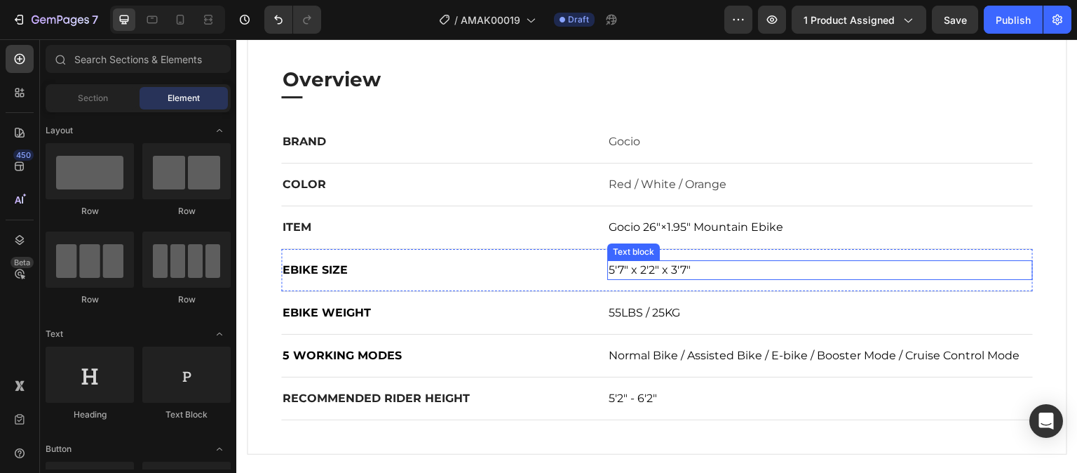
click at [656, 271] on span "5'7" x 2'2" x 3'7"" at bounding box center [650, 269] width 82 height 13
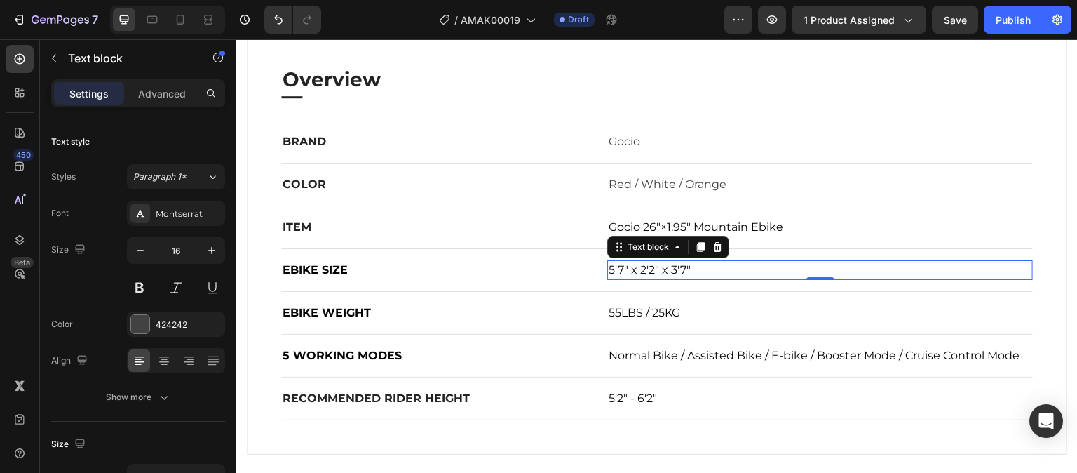
click at [656, 271] on span "5'7" x 2'2" x 3'7"" at bounding box center [650, 269] width 82 height 13
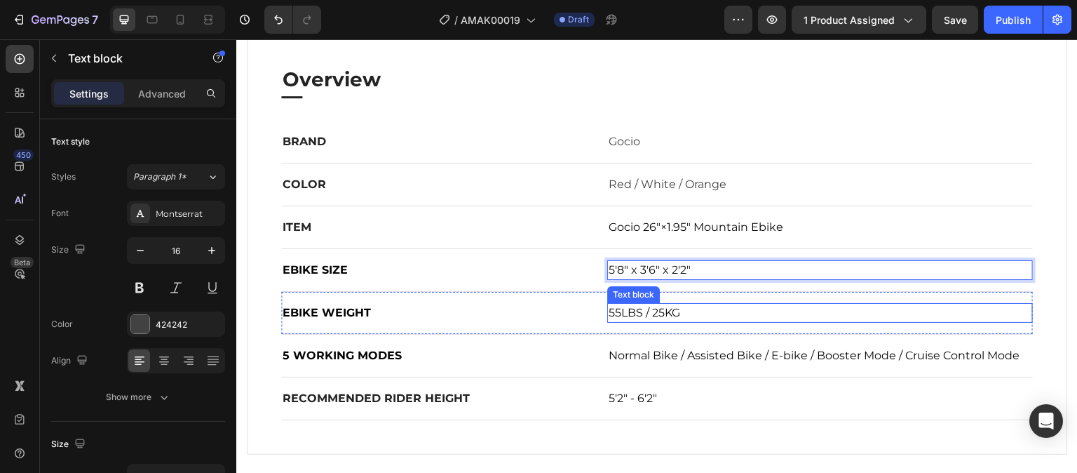
click at [719, 313] on p "55LBS / 25KG" at bounding box center [820, 312] width 423 height 17
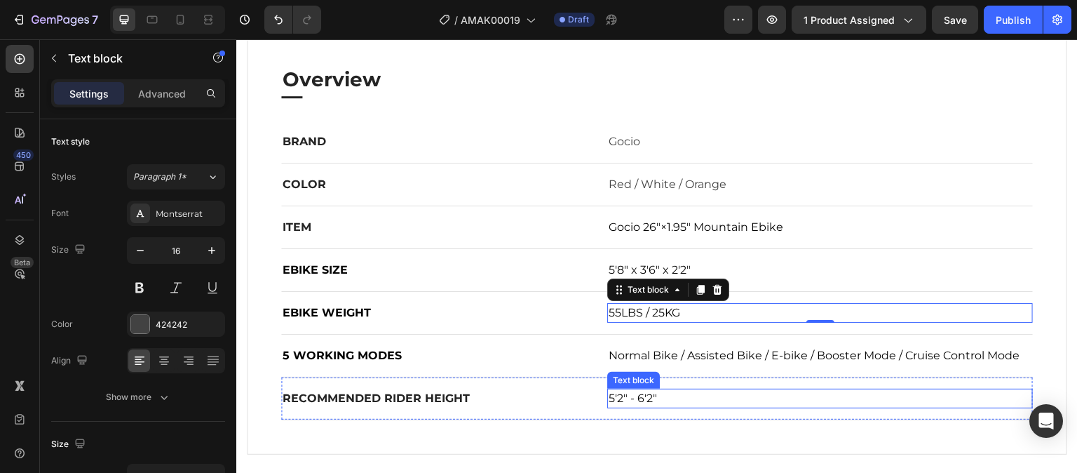
click at [639, 396] on span "5'2" - 6'2"" at bounding box center [633, 397] width 48 height 13
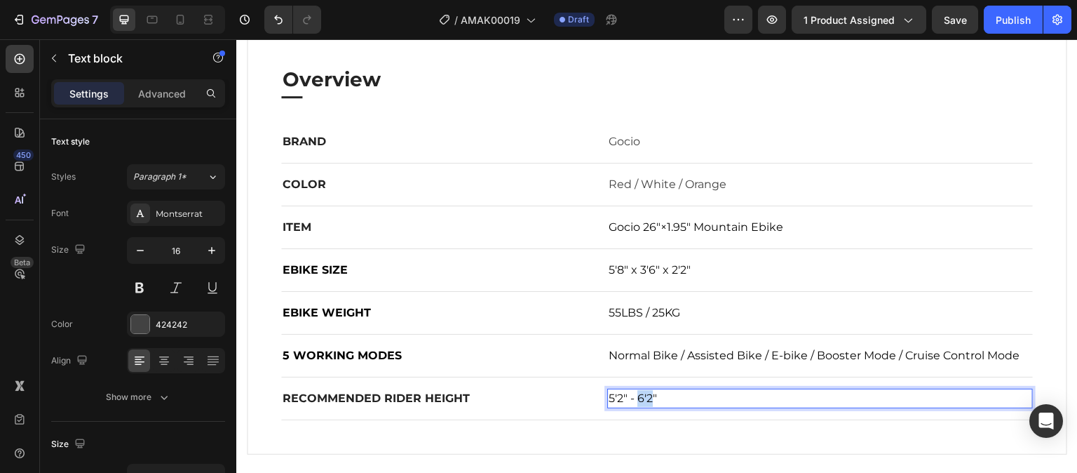
click at [639, 396] on span "5'2" - 6'2"" at bounding box center [633, 397] width 48 height 13
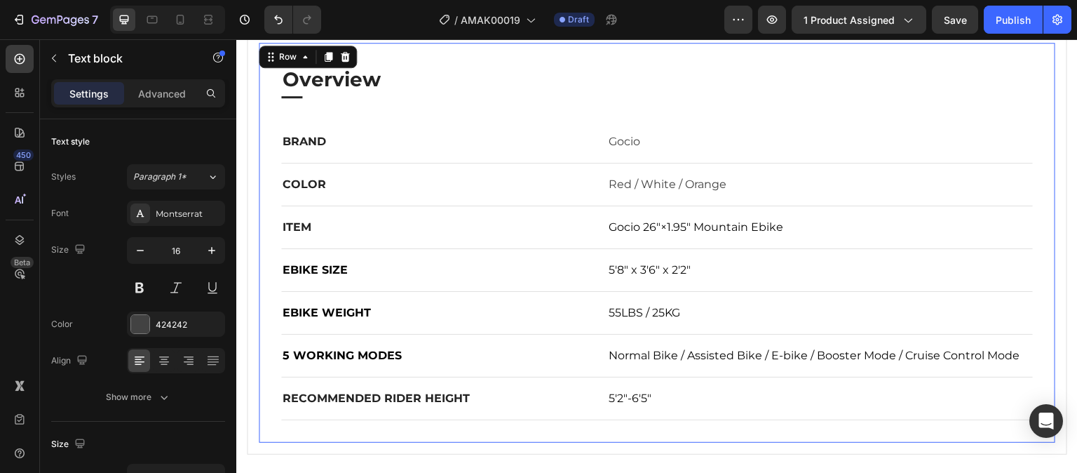
click at [672, 419] on div "Overview Heading Title Line BRAND Text block Gocio Text block Row COLOR Text bl…" at bounding box center [657, 243] width 797 height 400
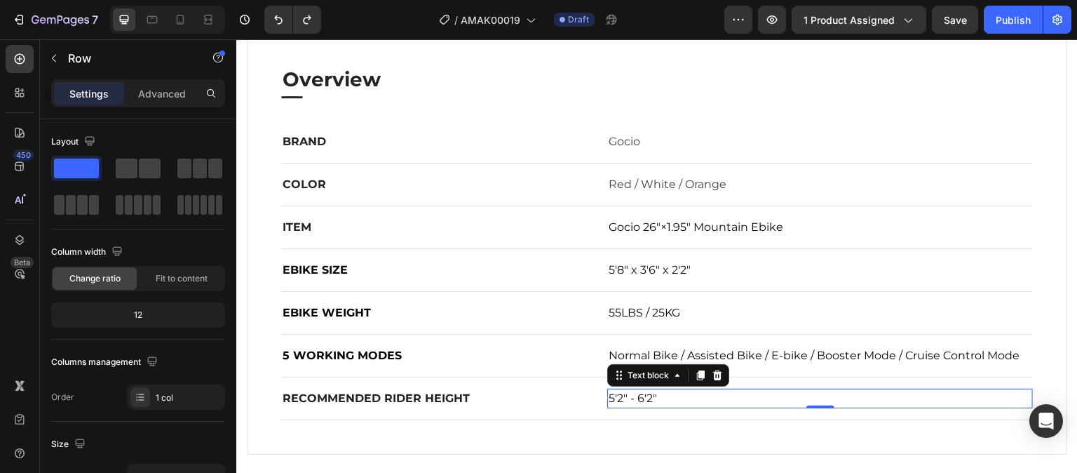
click at [669, 398] on p "5'2" - 6'2"" at bounding box center [820, 398] width 423 height 17
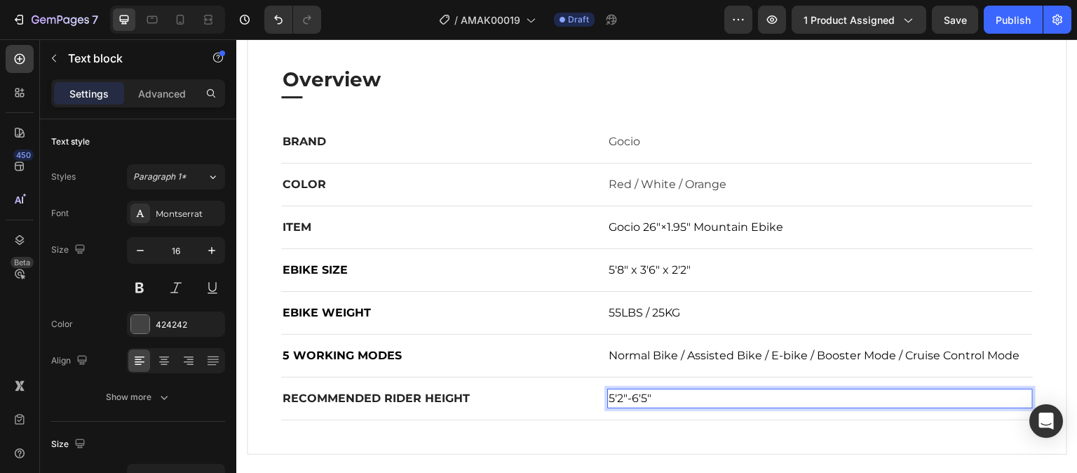
click at [623, 400] on span "5'2"-6'5"" at bounding box center [630, 397] width 43 height 13
click at [630, 400] on span "5'2" -6'5"" at bounding box center [632, 397] width 46 height 13
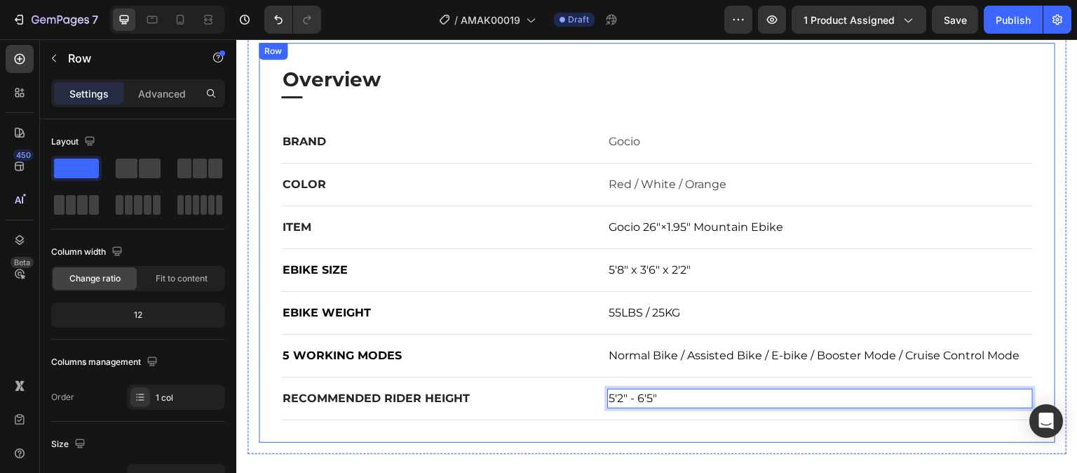
click at [724, 434] on div "Overview Heading Title Line BRAND Text block Gocio Text block Row COLOR Text bl…" at bounding box center [657, 243] width 797 height 400
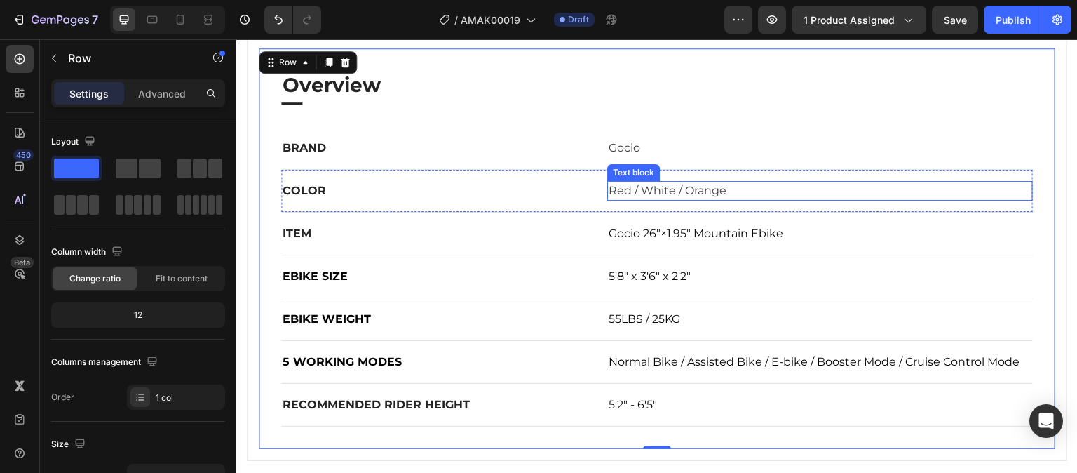
scroll to position [771, 0]
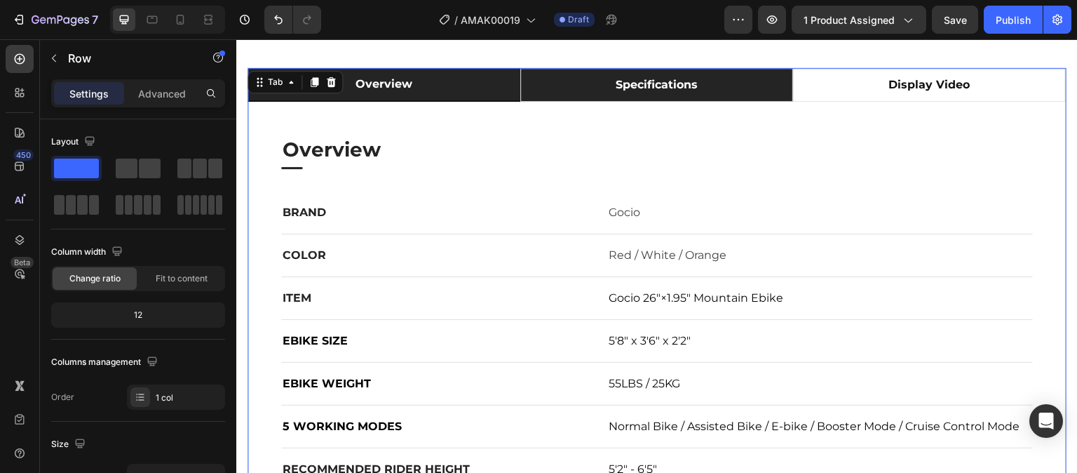
click at [588, 90] on li "specifications" at bounding box center [656, 85] width 273 height 34
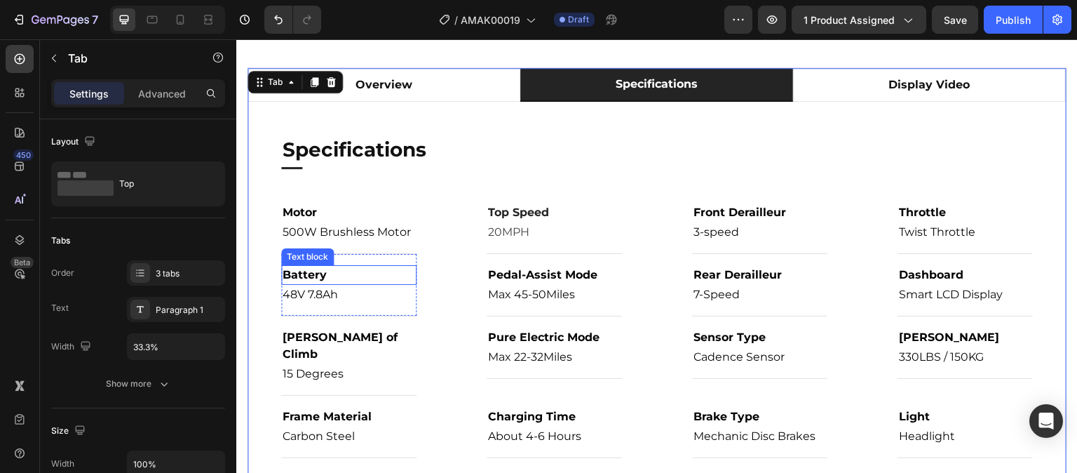
scroll to position [842, 0]
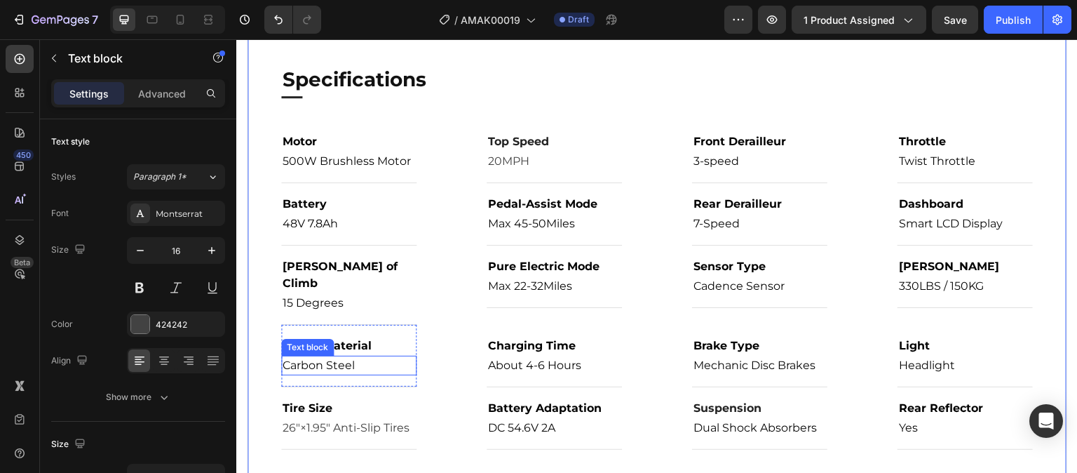
click at [348, 356] on div "Carbon Steel Text block" at bounding box center [348, 366] width 135 height 20
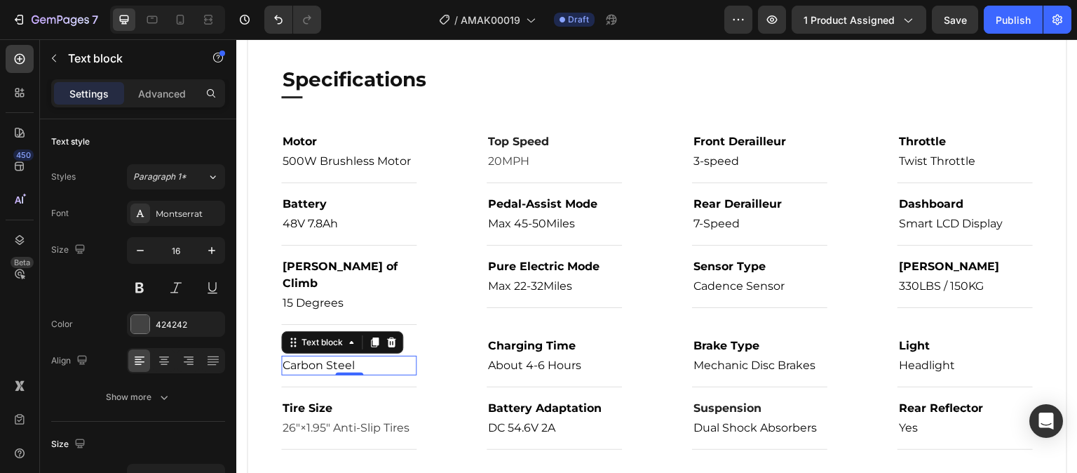
click at [367, 357] on p "Carbon Steel" at bounding box center [349, 365] width 133 height 17
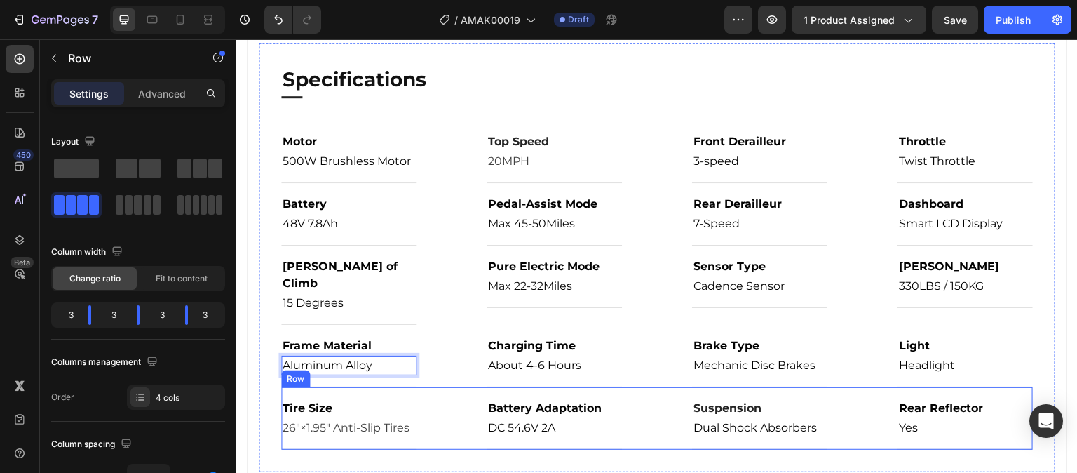
click at [431, 419] on div "Tire Size Text block 26"×1.95" Anti-Slip Tires Text block Row Battery Adaptatio…" at bounding box center [657, 418] width 752 height 62
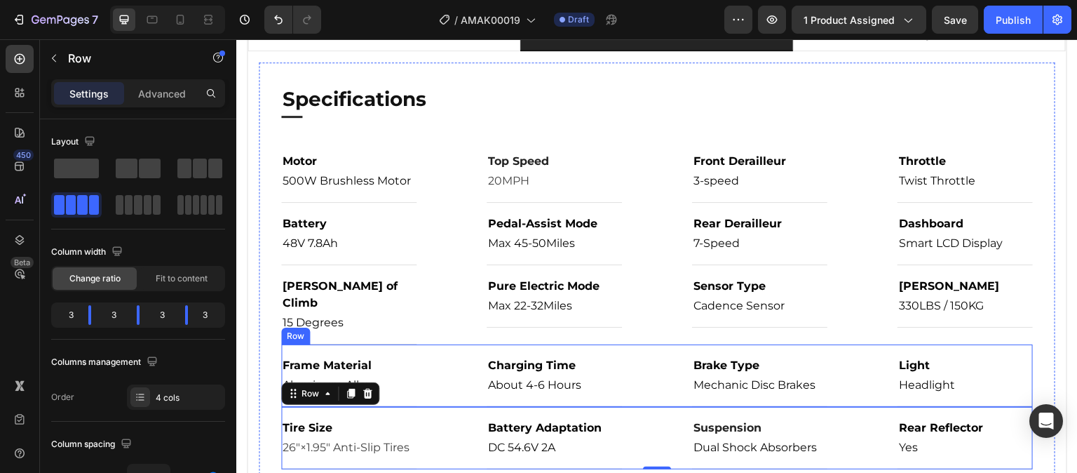
scroll to position [824, 0]
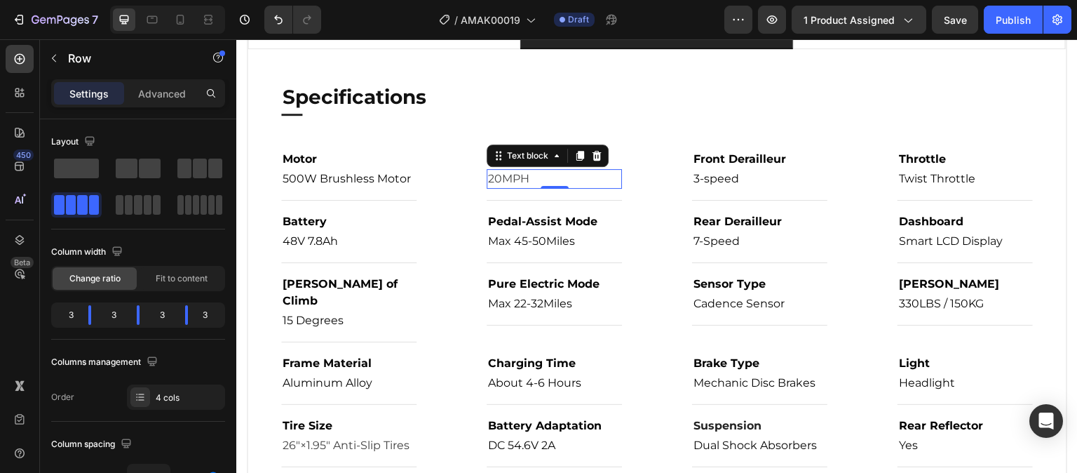
click at [500, 180] on p "20MPH" at bounding box center [554, 178] width 133 height 17
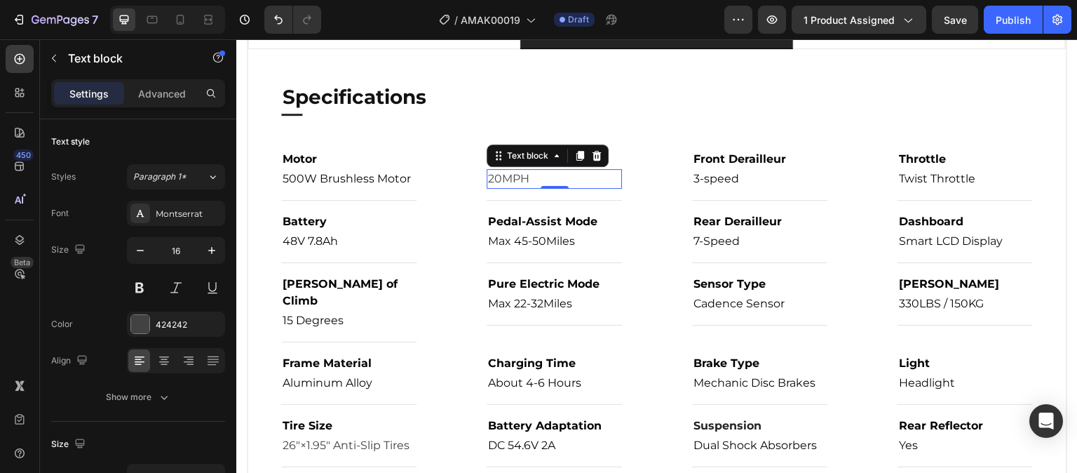
click at [500, 180] on p "20MPH" at bounding box center [554, 178] width 133 height 17
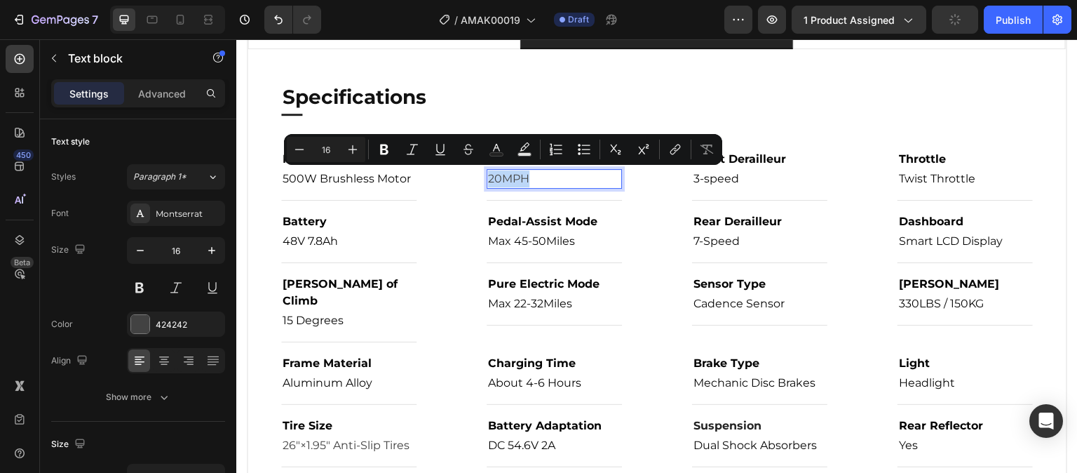
click at [496, 181] on p "20MPH" at bounding box center [554, 178] width 133 height 17
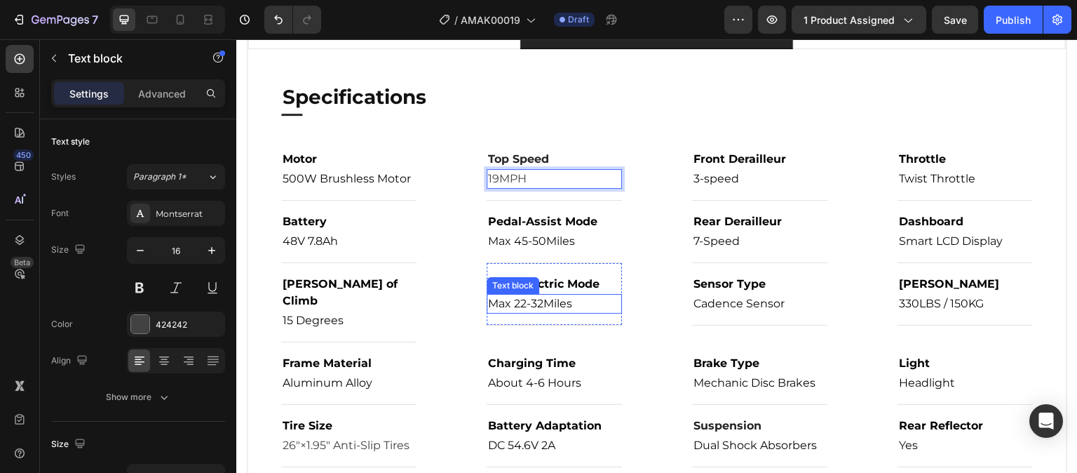
click at [534, 309] on div "Max 22-32Miles Text block" at bounding box center [554, 304] width 135 height 20
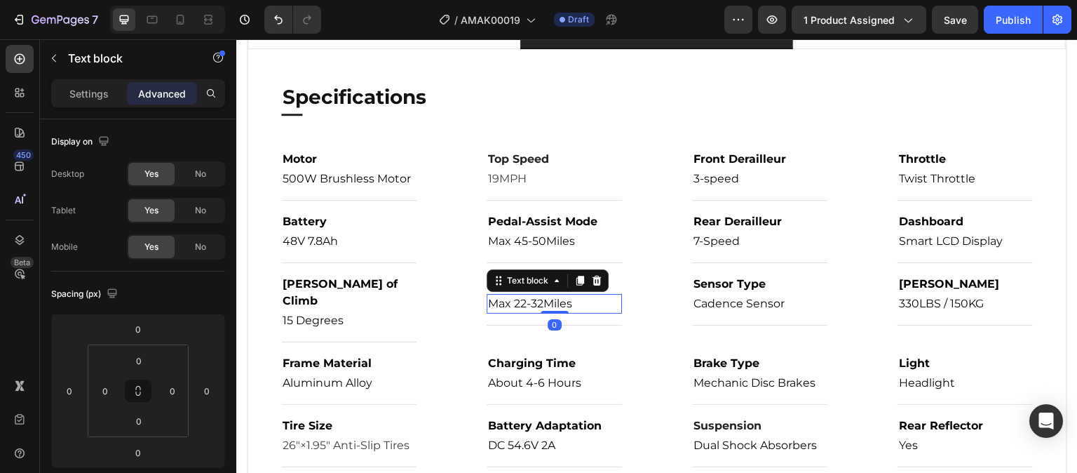
click at [536, 305] on span "Max 22-32Miles" at bounding box center [530, 303] width 84 height 13
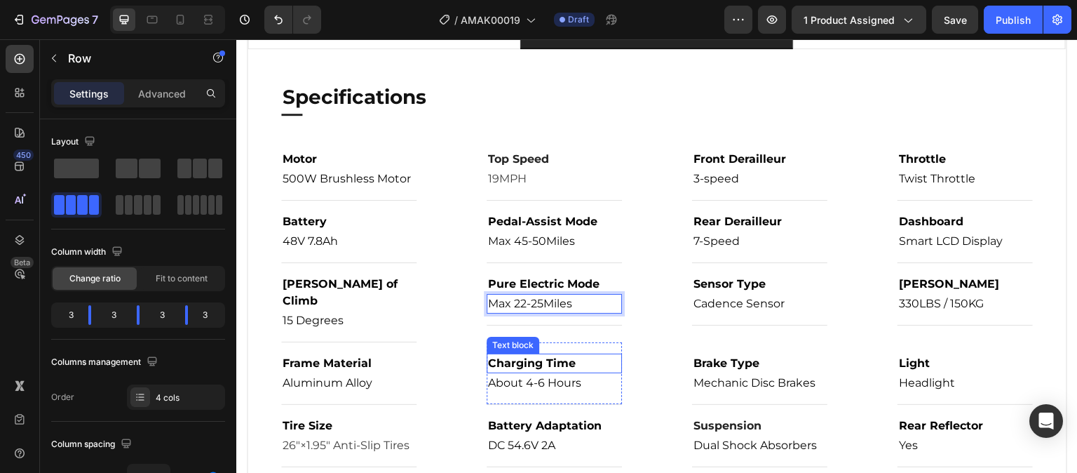
click at [614, 359] on div "Frame Material Text block Aluminum Alloy Text block Row Charging Time Text bloc…" at bounding box center [657, 373] width 752 height 62
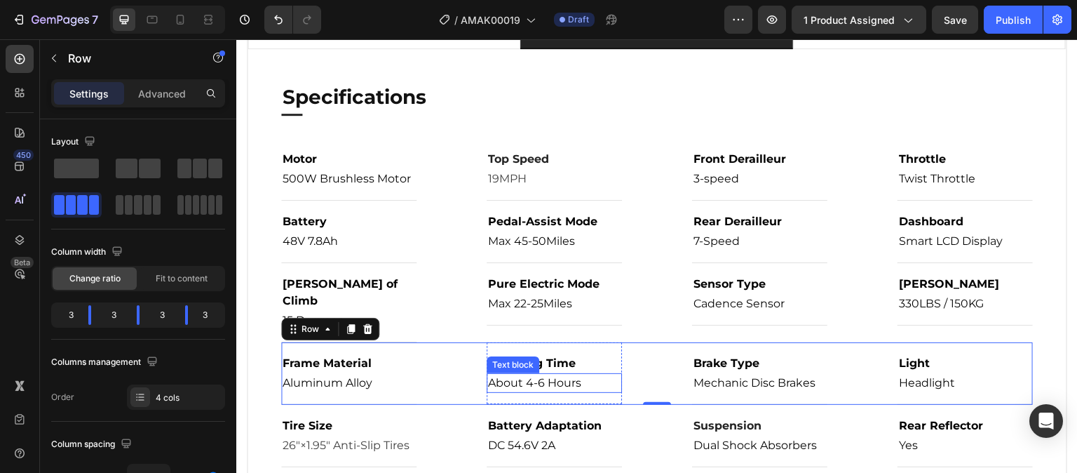
drag, startPoint x: 610, startPoint y: 358, endPoint x: 629, endPoint y: 372, distance: 24.0
click at [611, 373] on div "About 4-6 Hours" at bounding box center [554, 383] width 135 height 20
click at [666, 20] on div "/ AMAK00019 Draft" at bounding box center [528, 20] width 392 height 28
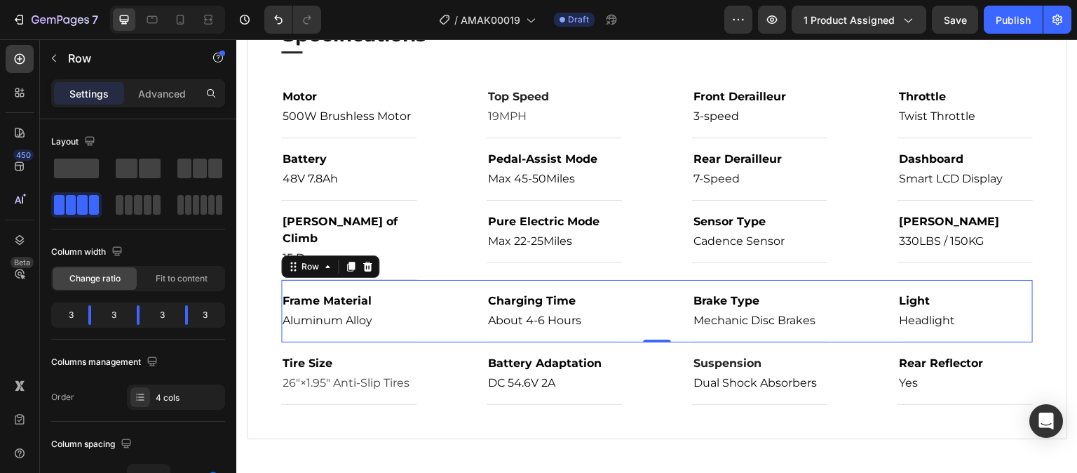
scroll to position [894, 0]
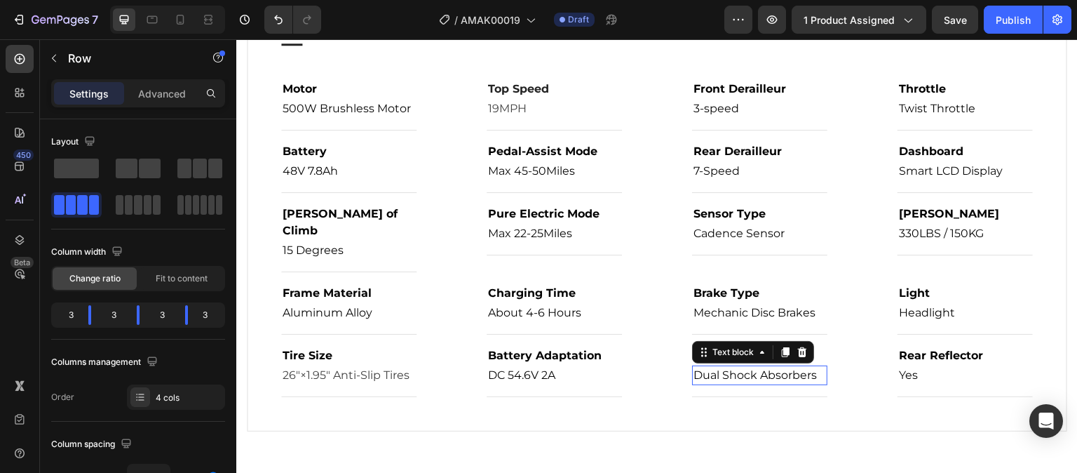
click at [791, 368] on span "Dual Shock Absorbers" at bounding box center [755, 374] width 123 height 13
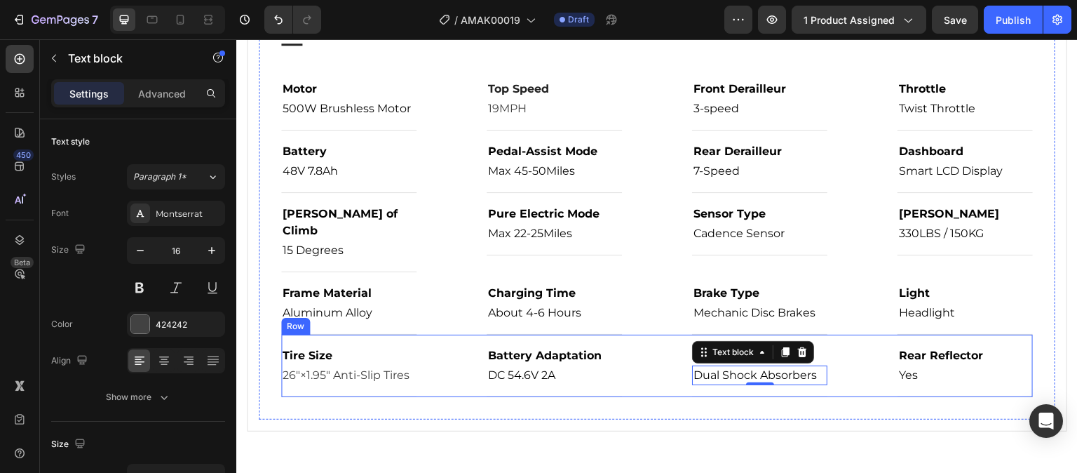
click at [651, 365] on div "Tire Size Text block 26"×1.95" Anti-Slip Tires Text block Row Battery Adaptatio…" at bounding box center [657, 366] width 752 height 62
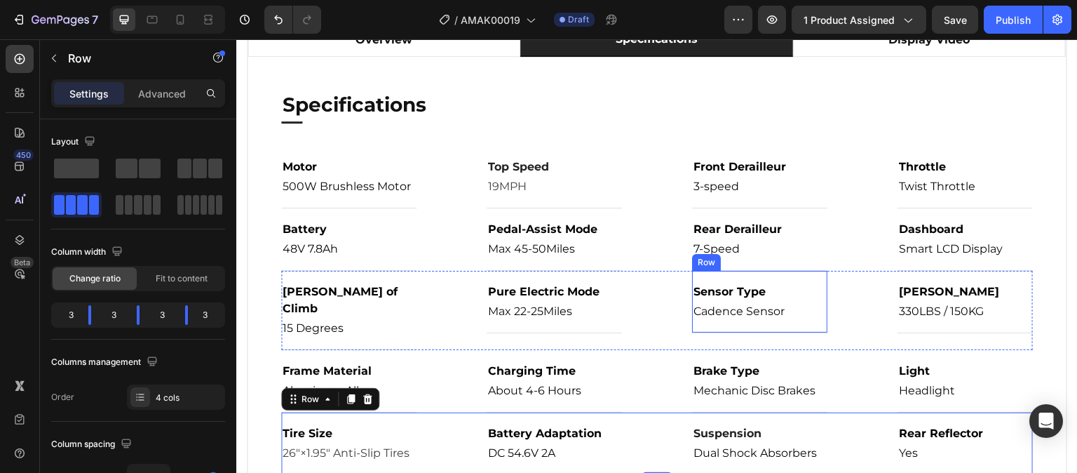
scroll to position [754, 0]
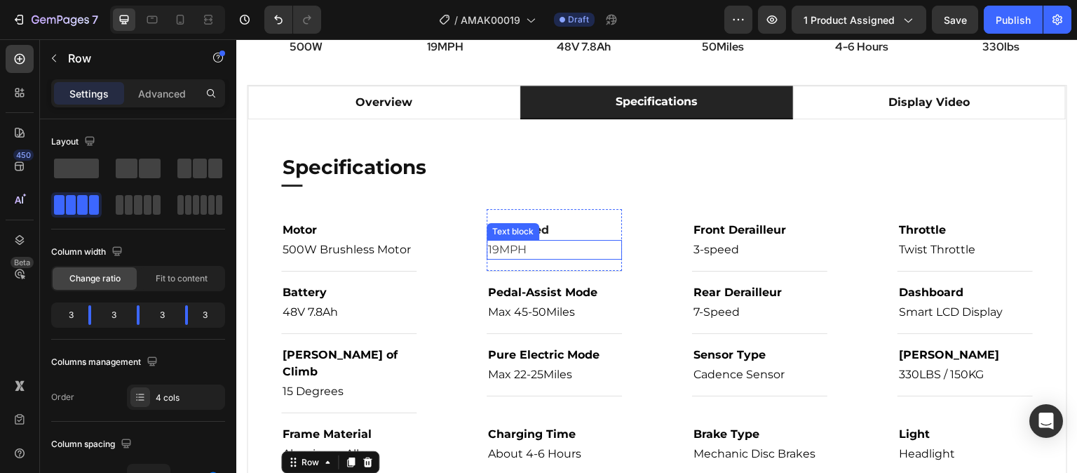
click at [494, 250] on p "19MPH" at bounding box center [554, 249] width 133 height 17
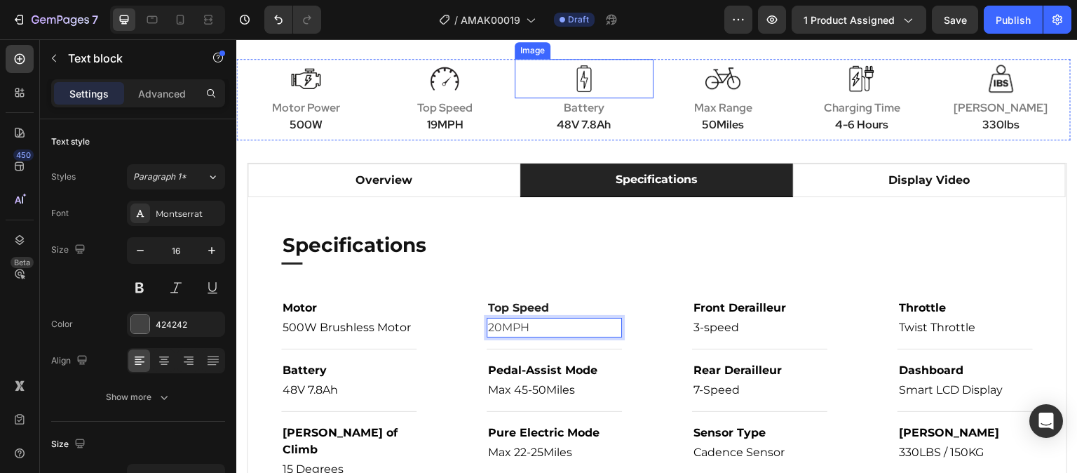
scroll to position [614, 0]
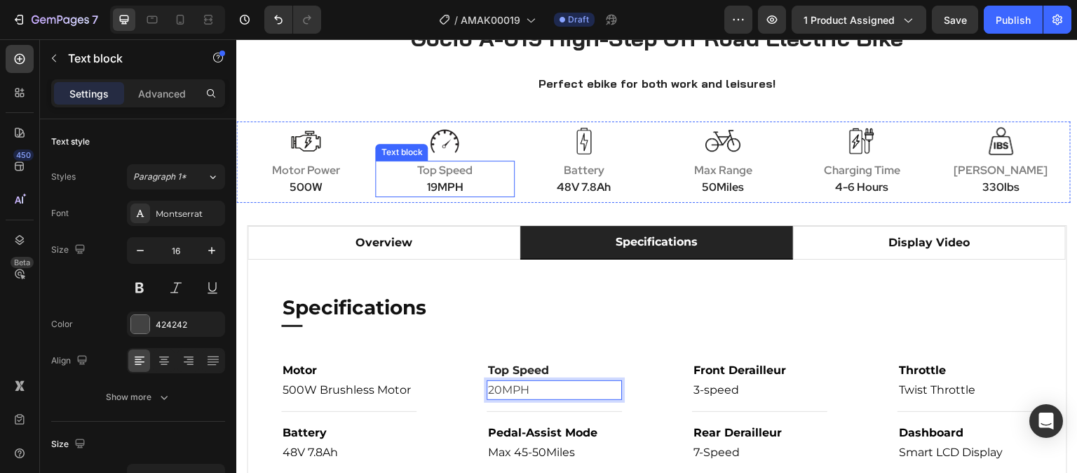
click at [431, 182] on strong "19MPH" at bounding box center [444, 187] width 36 height 15
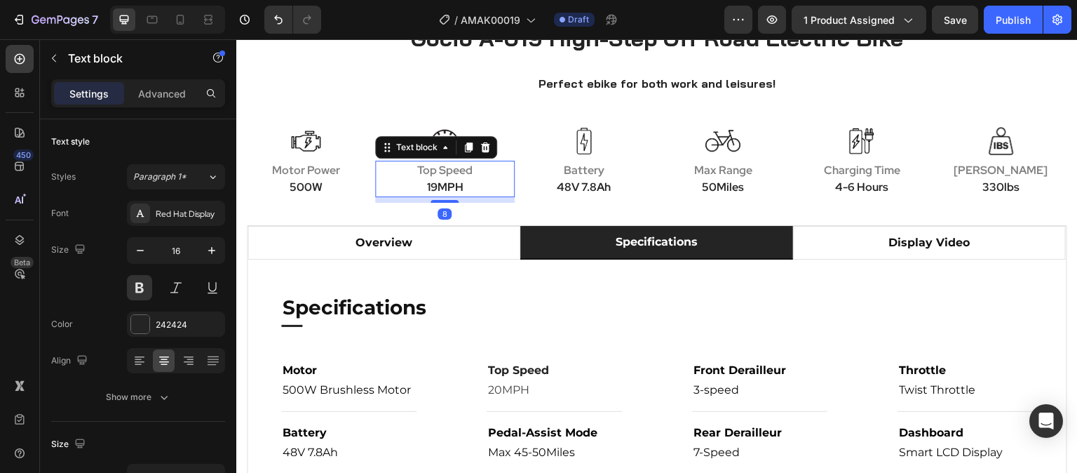
click at [431, 182] on strong "19MPH" at bounding box center [444, 187] width 36 height 15
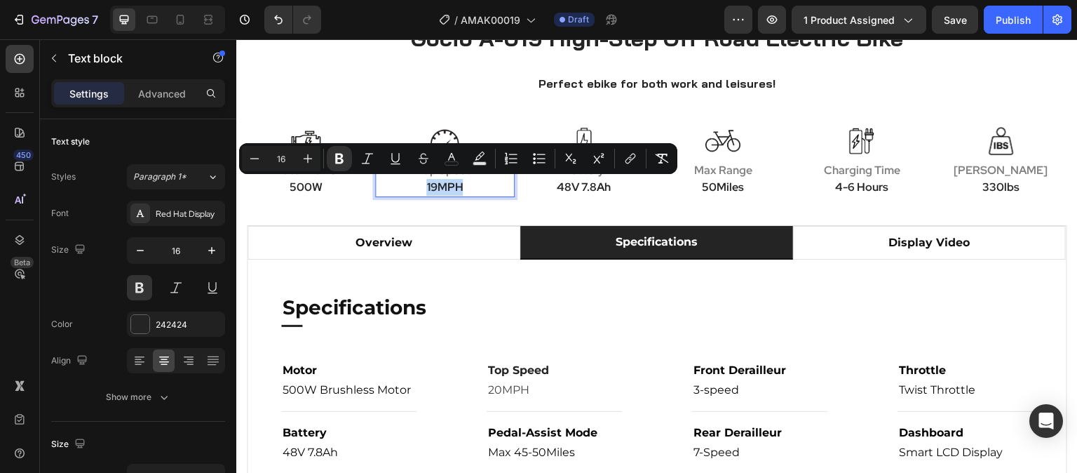
click at [432, 189] on strong "19MPH" at bounding box center [444, 187] width 36 height 15
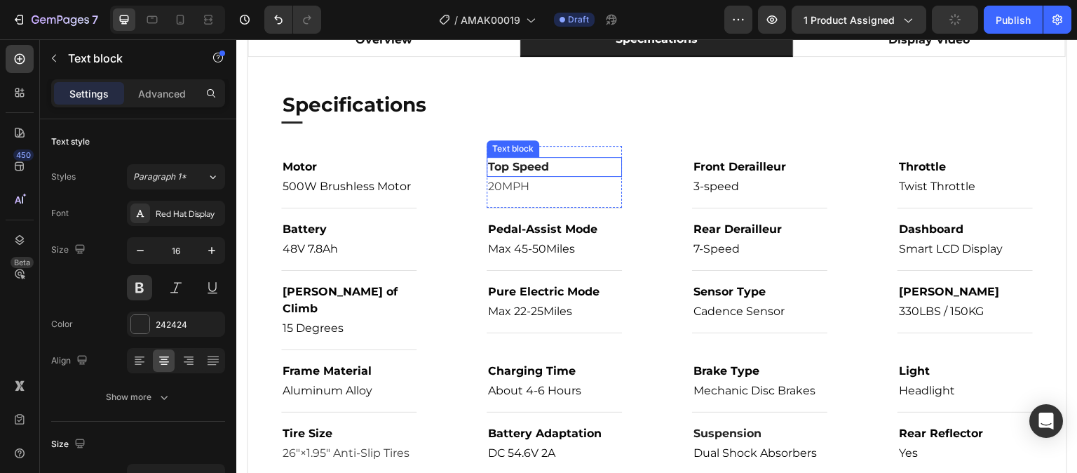
scroll to position [824, 0]
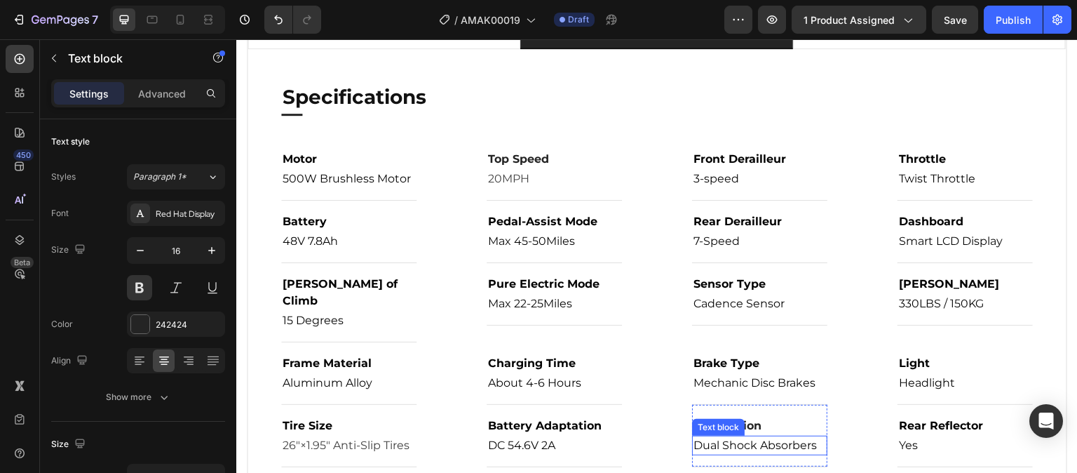
click at [742, 438] on span "Dual Shock Absorbers" at bounding box center [755, 444] width 123 height 13
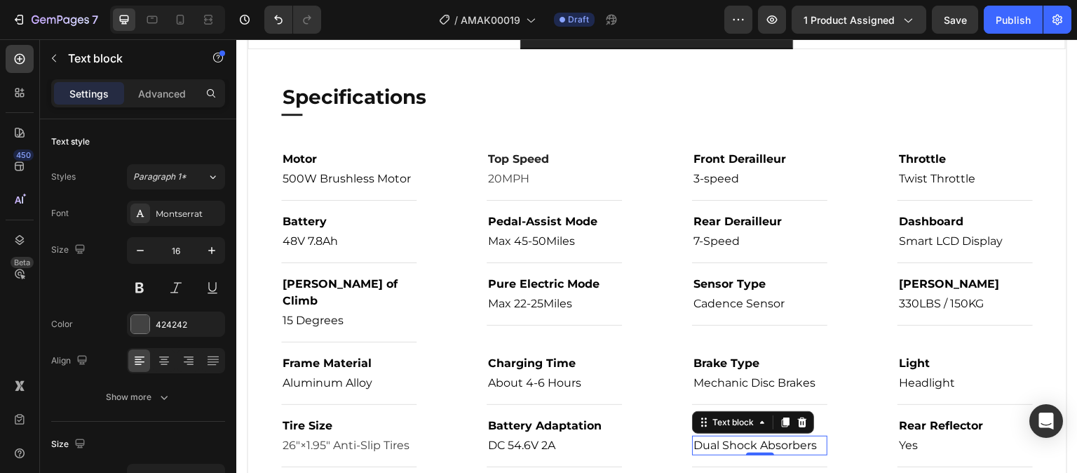
click at [753, 450] on div "0" at bounding box center [760, 455] width 14 height 11
click at [731, 438] on span "Dual Shock Absorbers" at bounding box center [755, 444] width 123 height 13
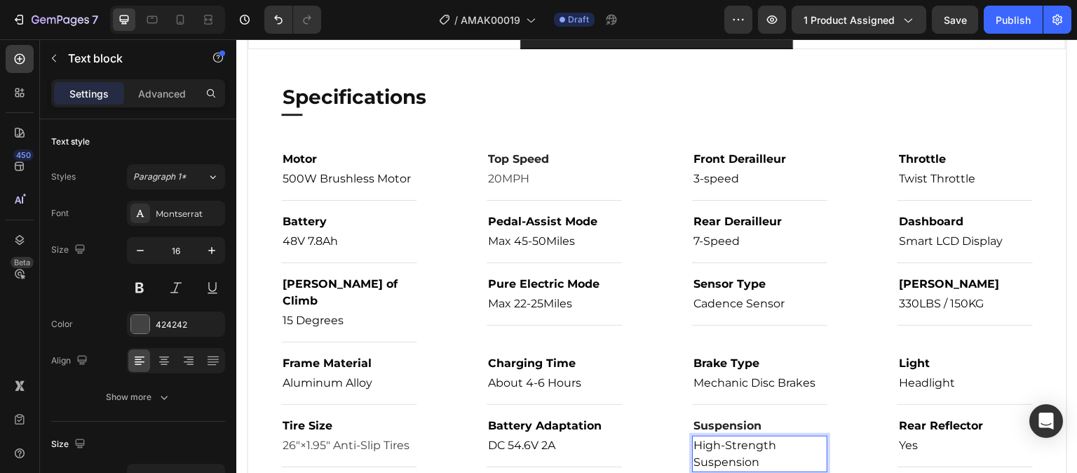
click at [727, 438] on span "High-Strength Suspension" at bounding box center [737, 453] width 86 height 30
click at [694, 447] on span "High-strength Suspension" at bounding box center [736, 453] width 84 height 30
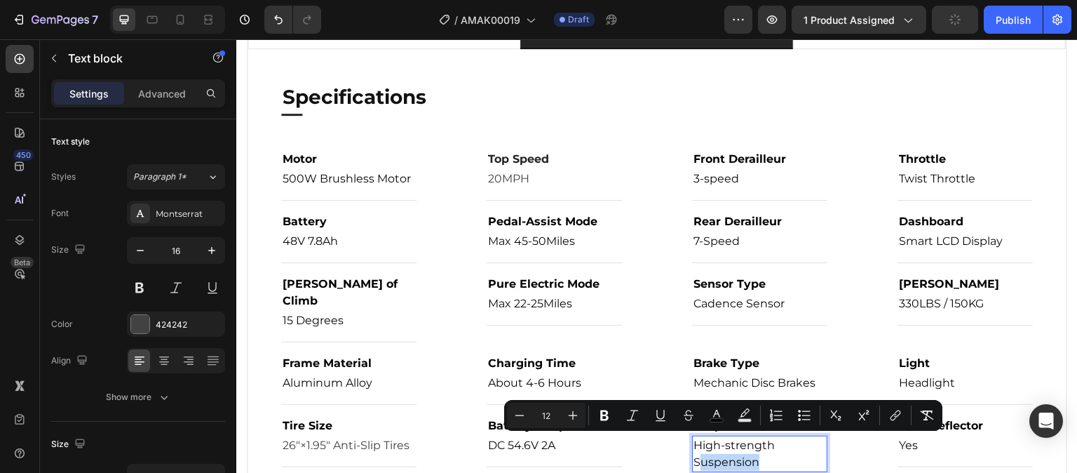
drag, startPoint x: 757, startPoint y: 443, endPoint x: 691, endPoint y: 448, distance: 65.4
click at [694, 448] on p "High-strength Suspension" at bounding box center [760, 454] width 133 height 34
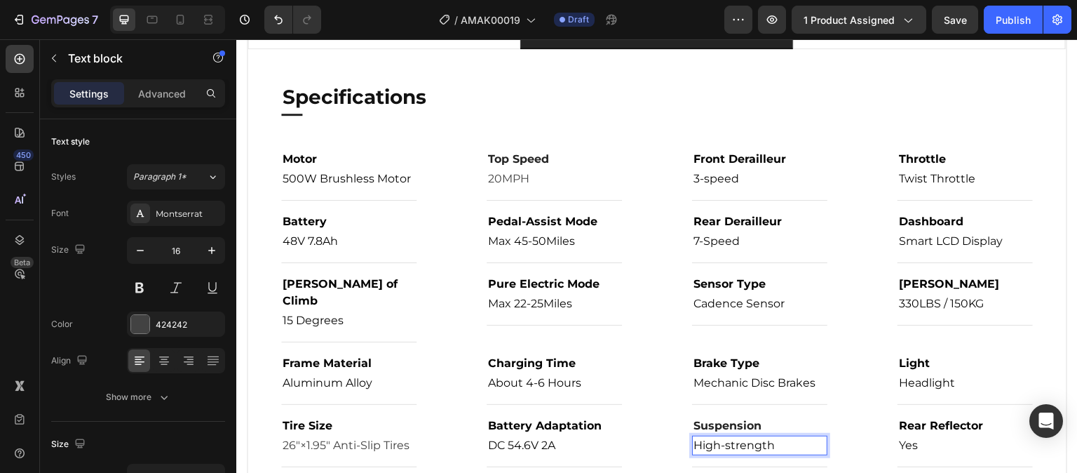
click at [719, 438] on span "High-strength" at bounding box center [734, 444] width 81 height 13
click at [943, 180] on span "Twist Throttle" at bounding box center [937, 178] width 76 height 13
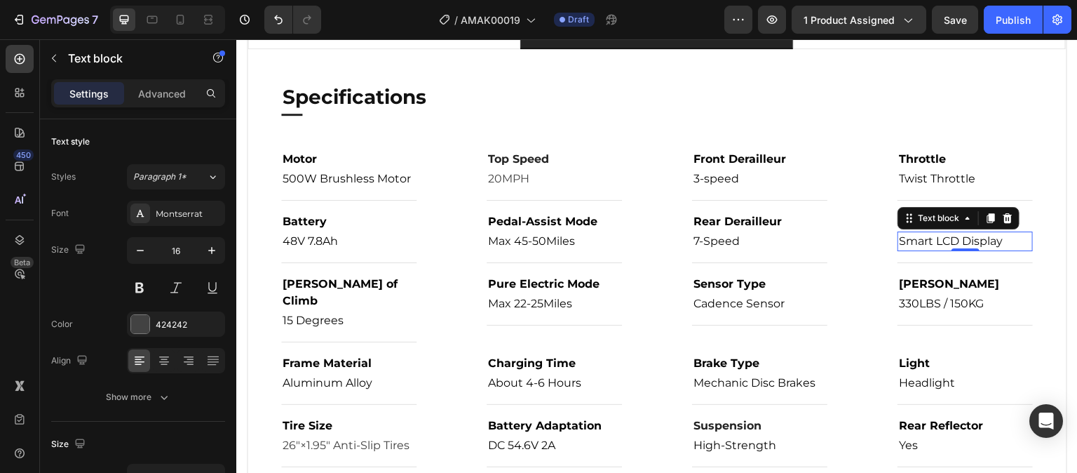
click at [950, 240] on span "Smart LCD Display" at bounding box center [951, 240] width 104 height 13
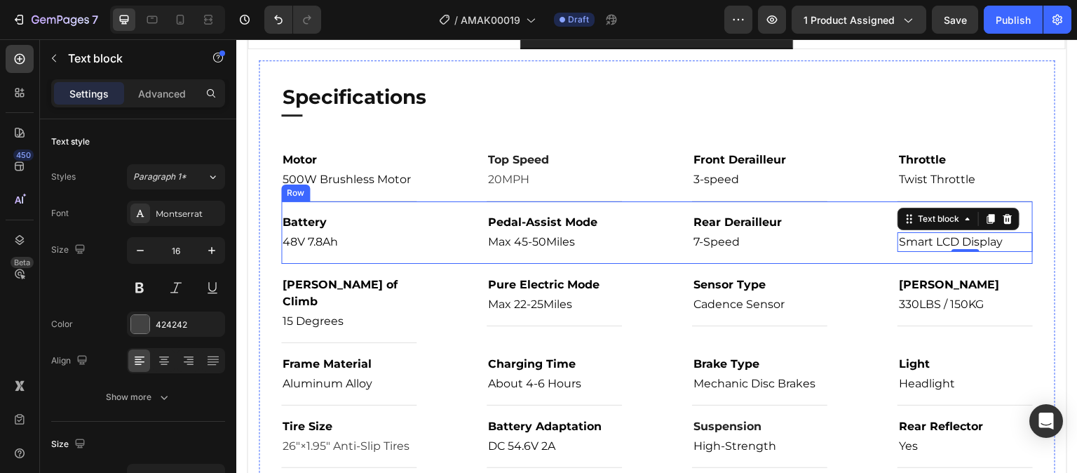
scroll to position [684, 0]
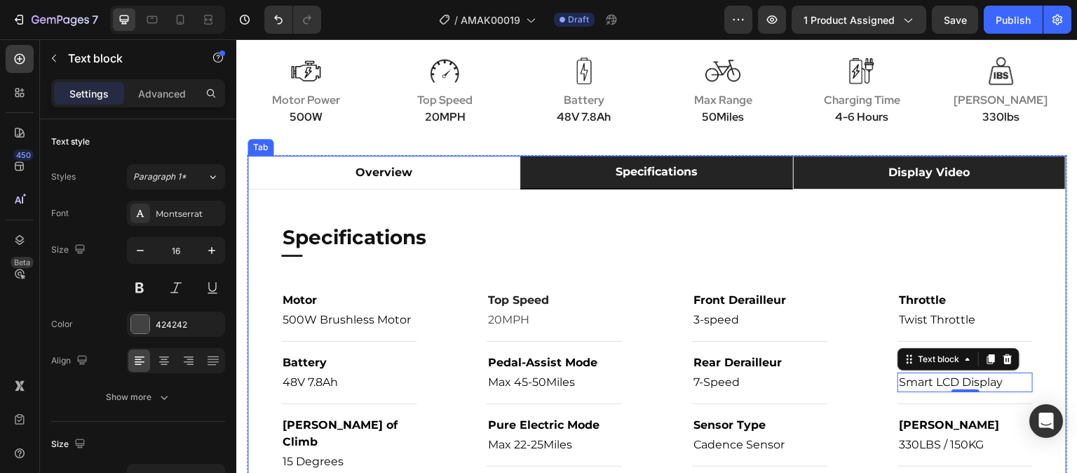
click at [835, 182] on li "display video" at bounding box center [929, 173] width 273 height 34
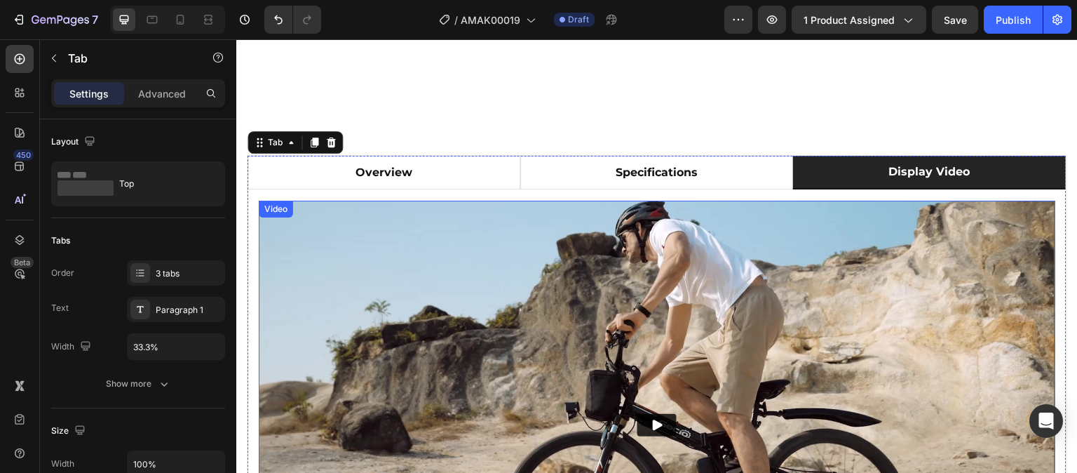
scroll to position [824, 0]
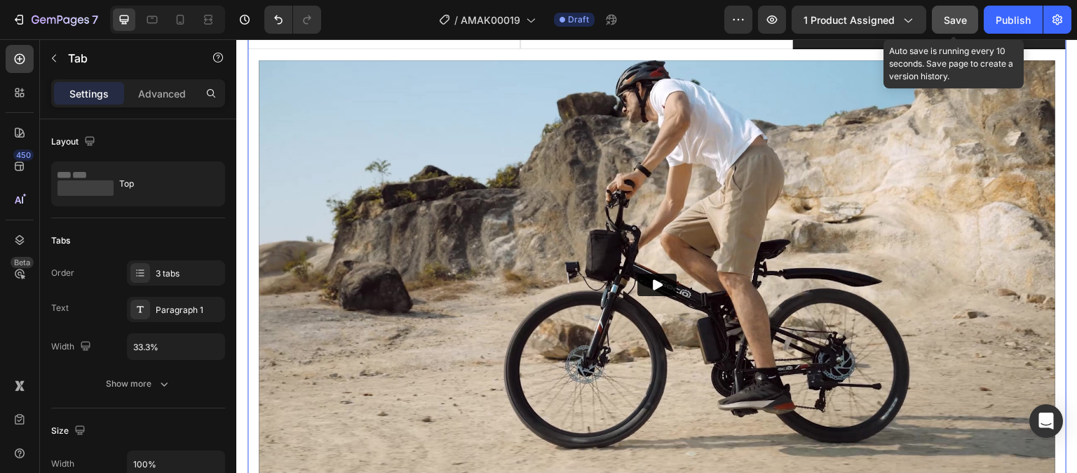
click at [949, 20] on span "Save" at bounding box center [955, 20] width 23 height 12
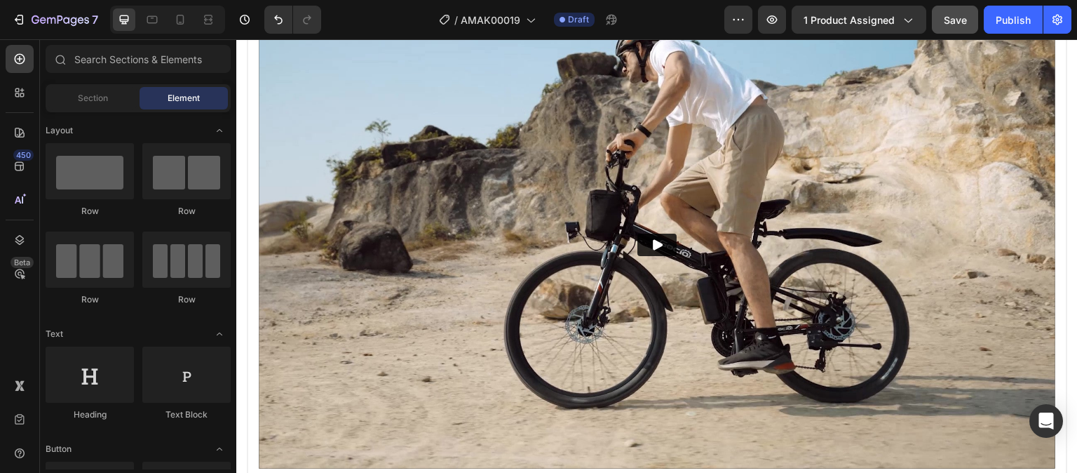
scroll to position [724, 0]
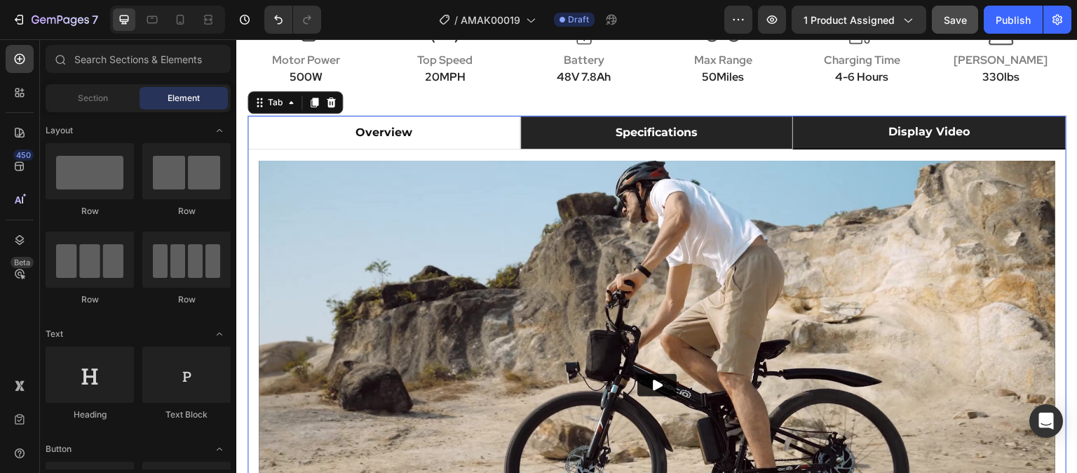
click at [754, 137] on li "specifications" at bounding box center [656, 133] width 273 height 34
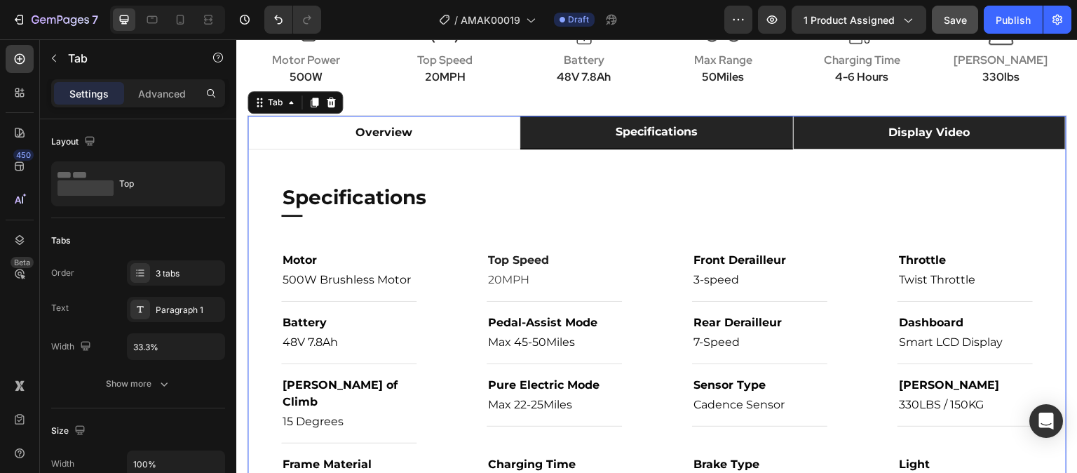
click at [864, 143] on li "display video" at bounding box center [929, 133] width 273 height 34
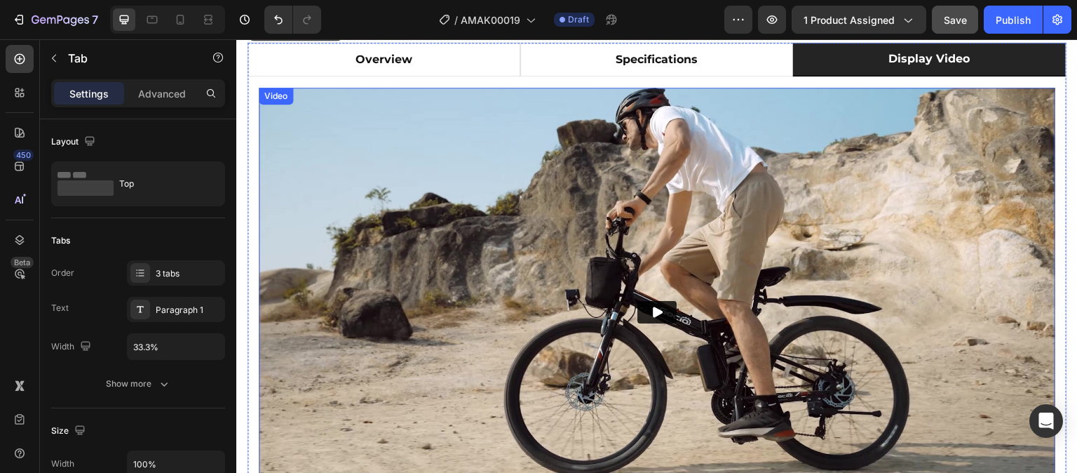
scroll to position [794, 0]
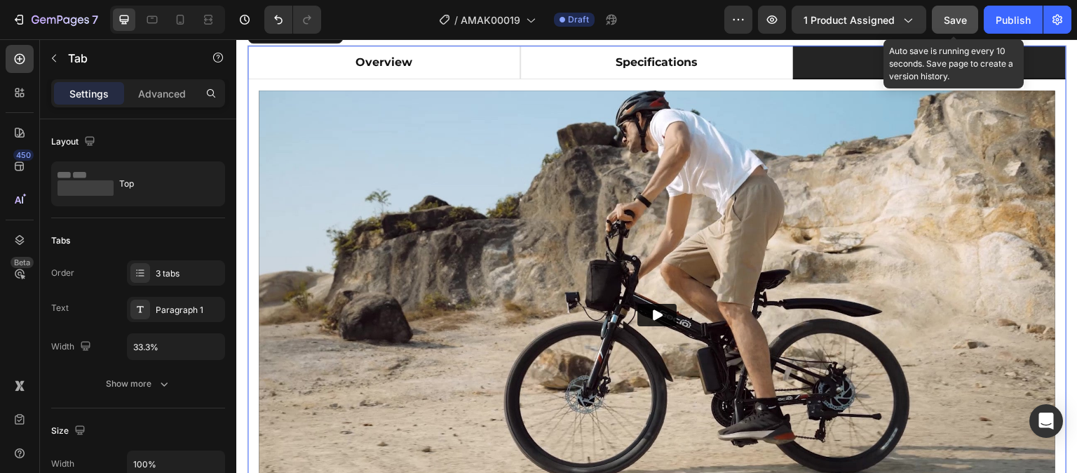
click at [961, 29] on button "Save" at bounding box center [955, 20] width 46 height 28
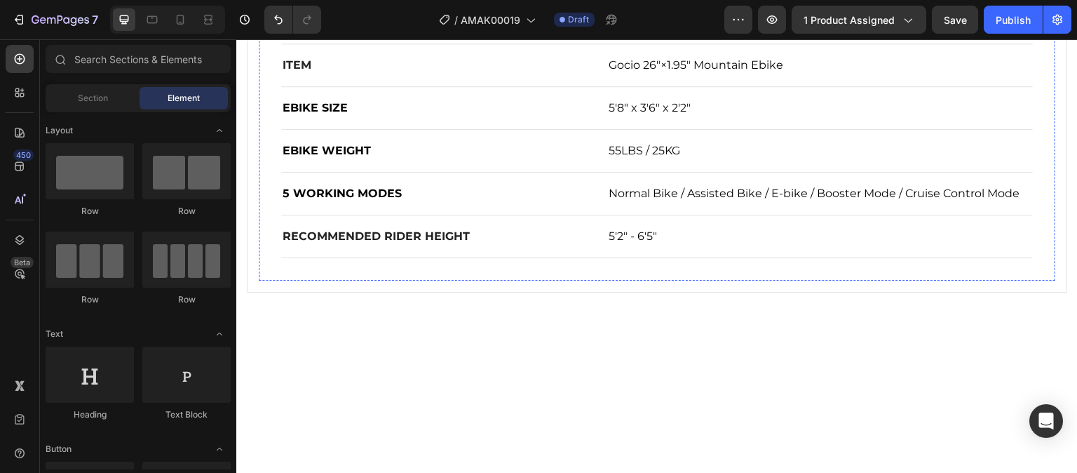
scroll to position [724, 0]
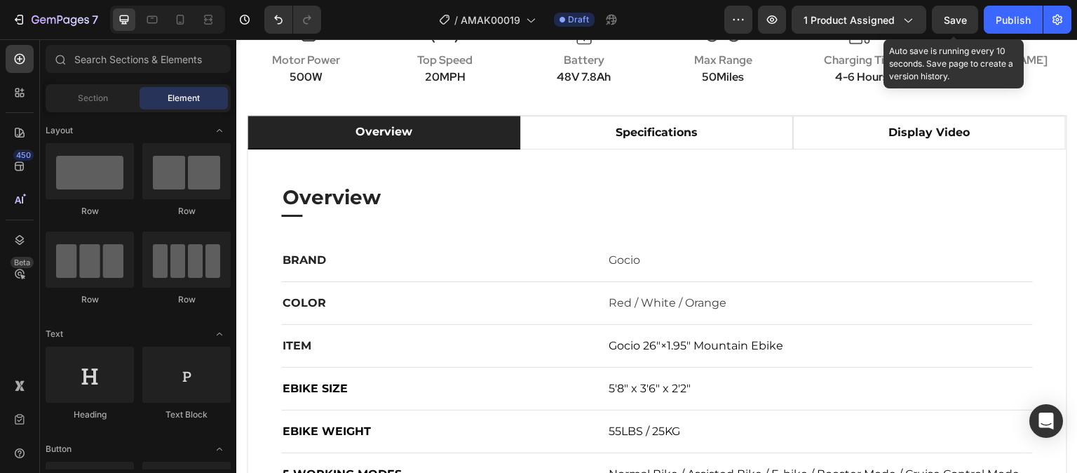
click at [948, 20] on span "Save" at bounding box center [955, 20] width 23 height 12
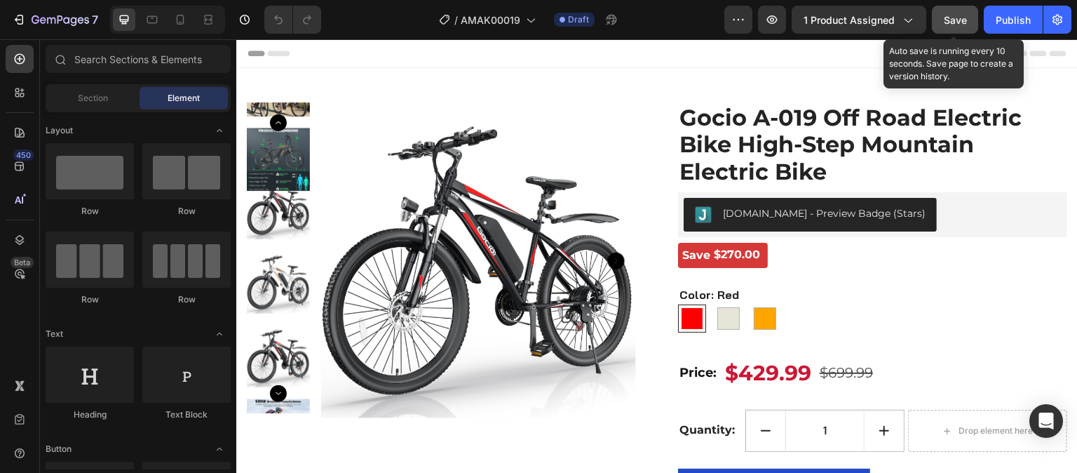
click at [969, 27] on button "Save" at bounding box center [955, 20] width 46 height 28
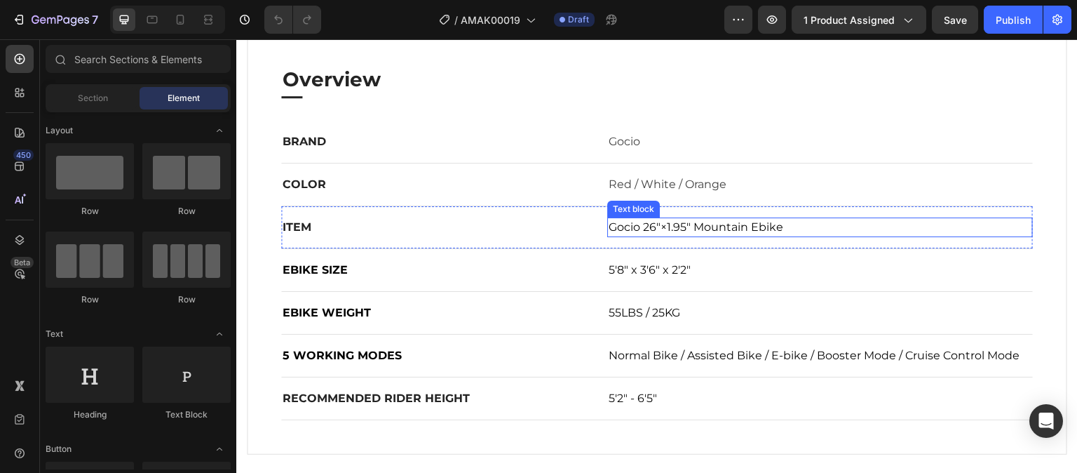
scroll to position [771, 0]
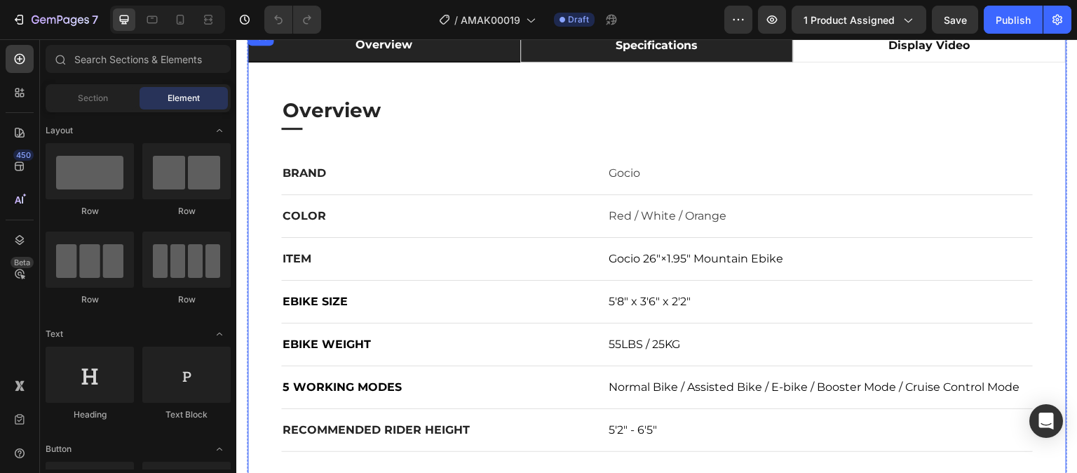
click at [590, 62] on li "specifications" at bounding box center [656, 46] width 273 height 34
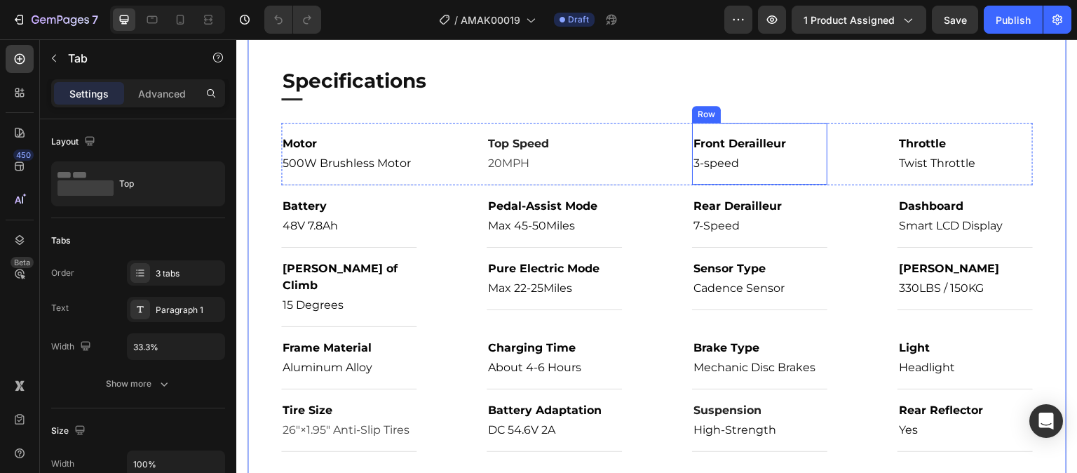
scroll to position [842, 0]
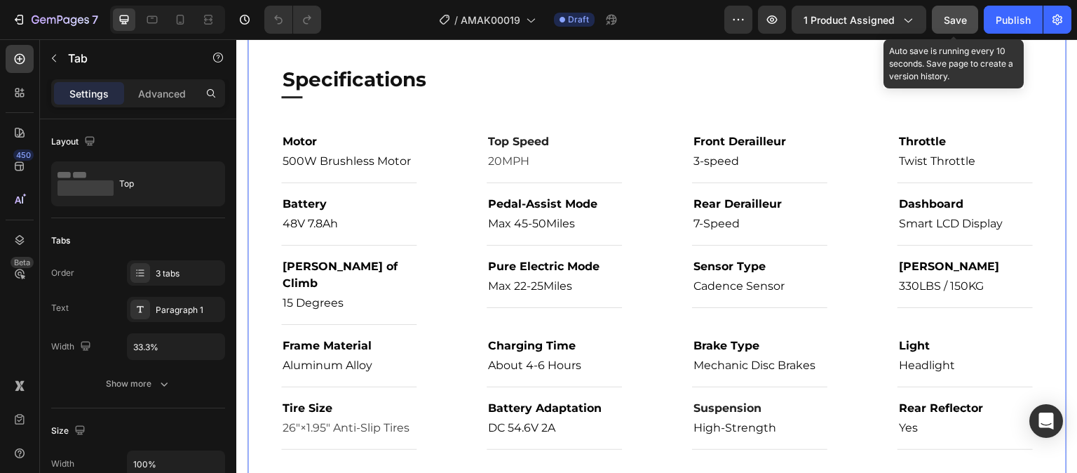
click at [945, 18] on span "Save" at bounding box center [955, 20] width 23 height 12
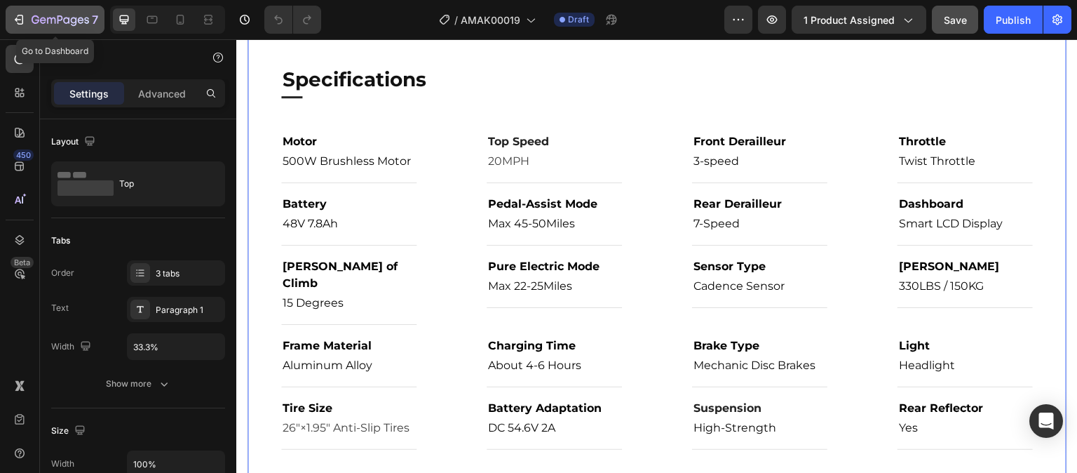
click at [18, 20] on icon "button" at bounding box center [19, 20] width 14 height 14
